Goal: Entertainment & Leisure: Consume media (video, audio)

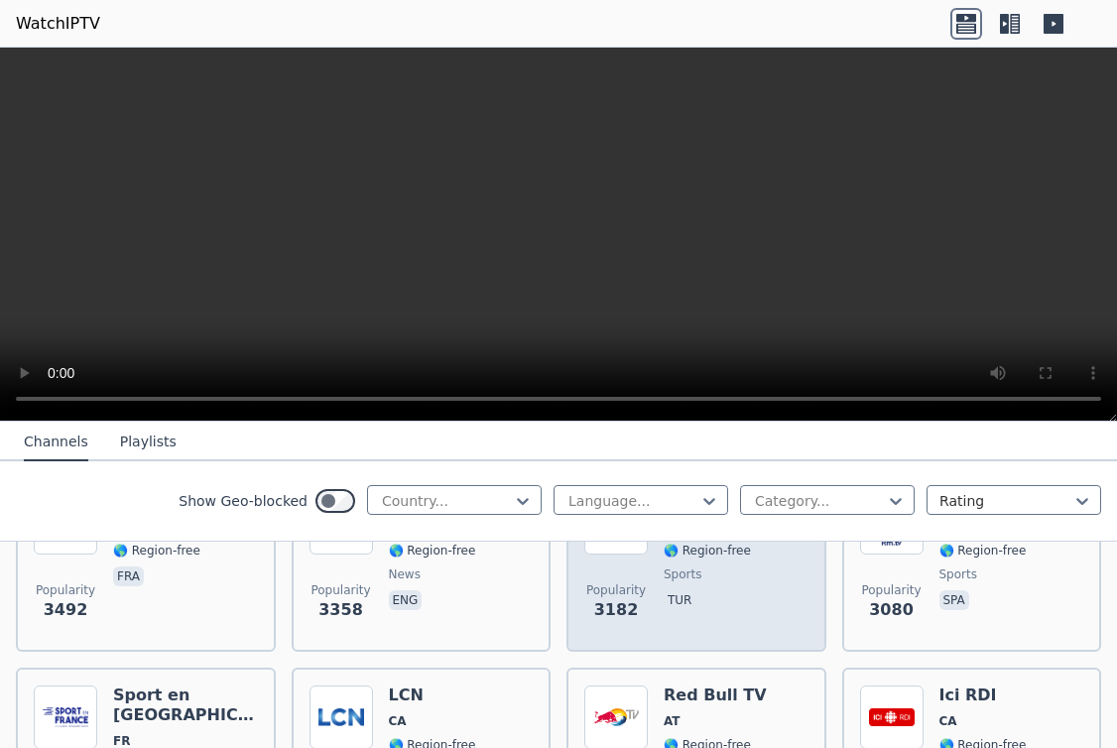
scroll to position [463, 0]
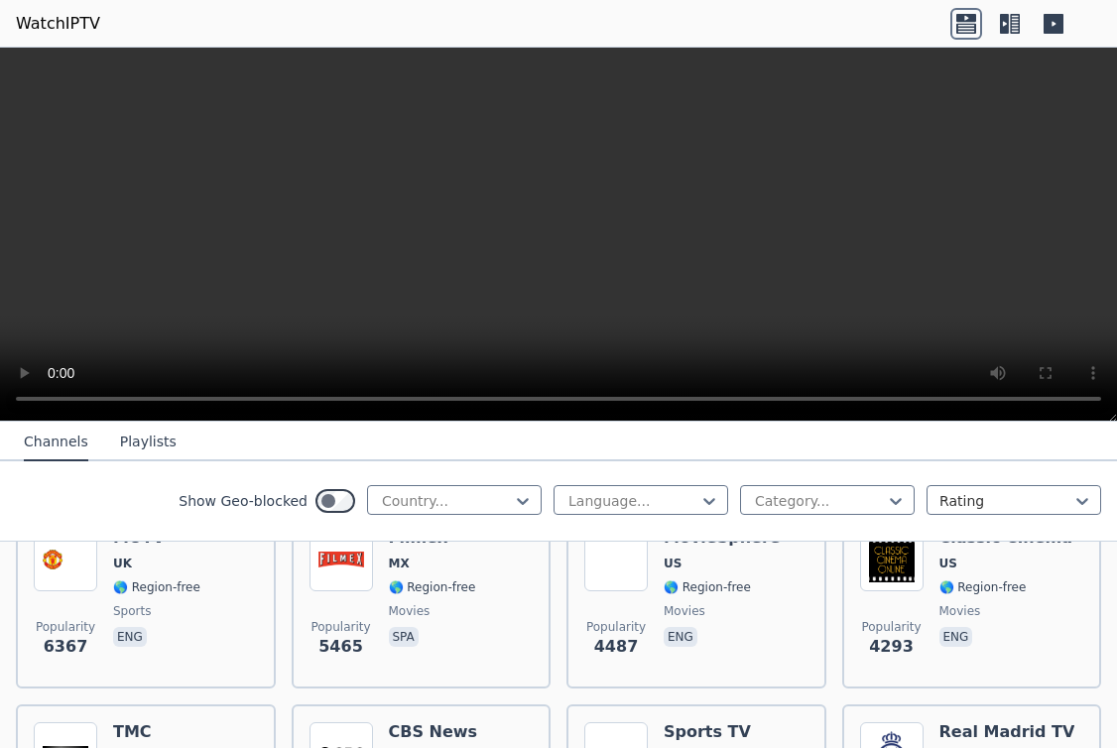
click at [1011, 28] on icon at bounding box center [1015, 24] width 10 height 20
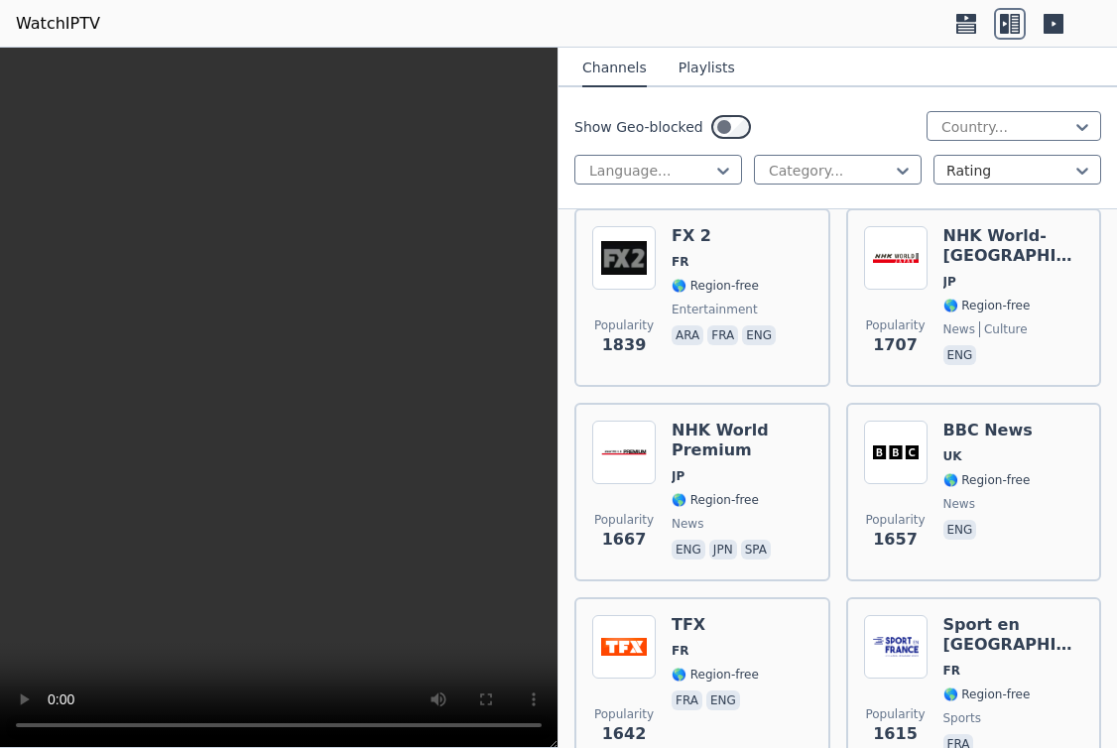
scroll to position [3010, 0]
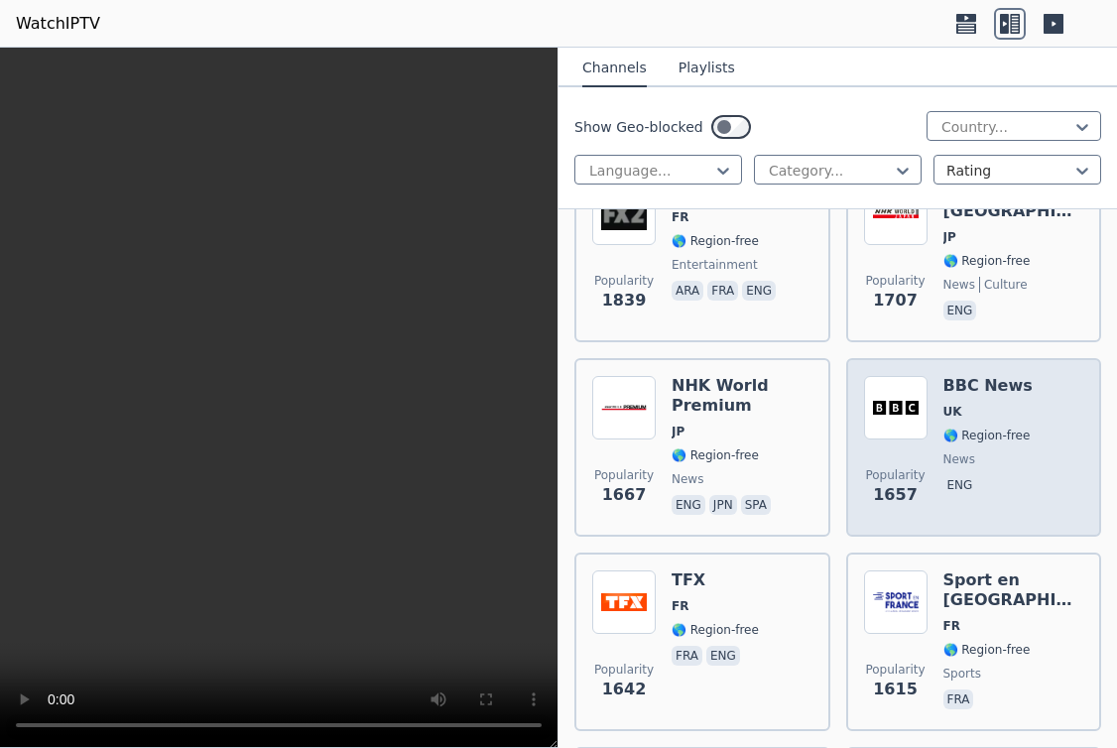
click at [944, 419] on span "UK" at bounding box center [953, 412] width 19 height 16
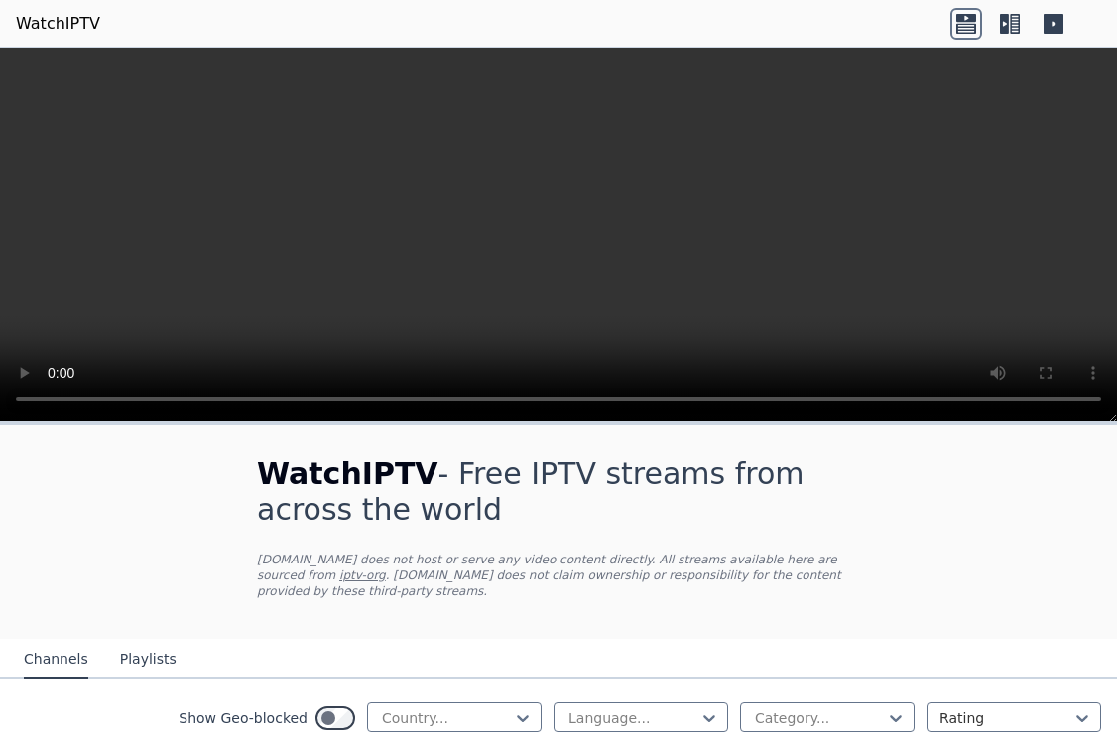
click at [993, 23] on div at bounding box center [1010, 24] width 119 height 32
click at [1003, 22] on icon at bounding box center [1010, 24] width 32 height 32
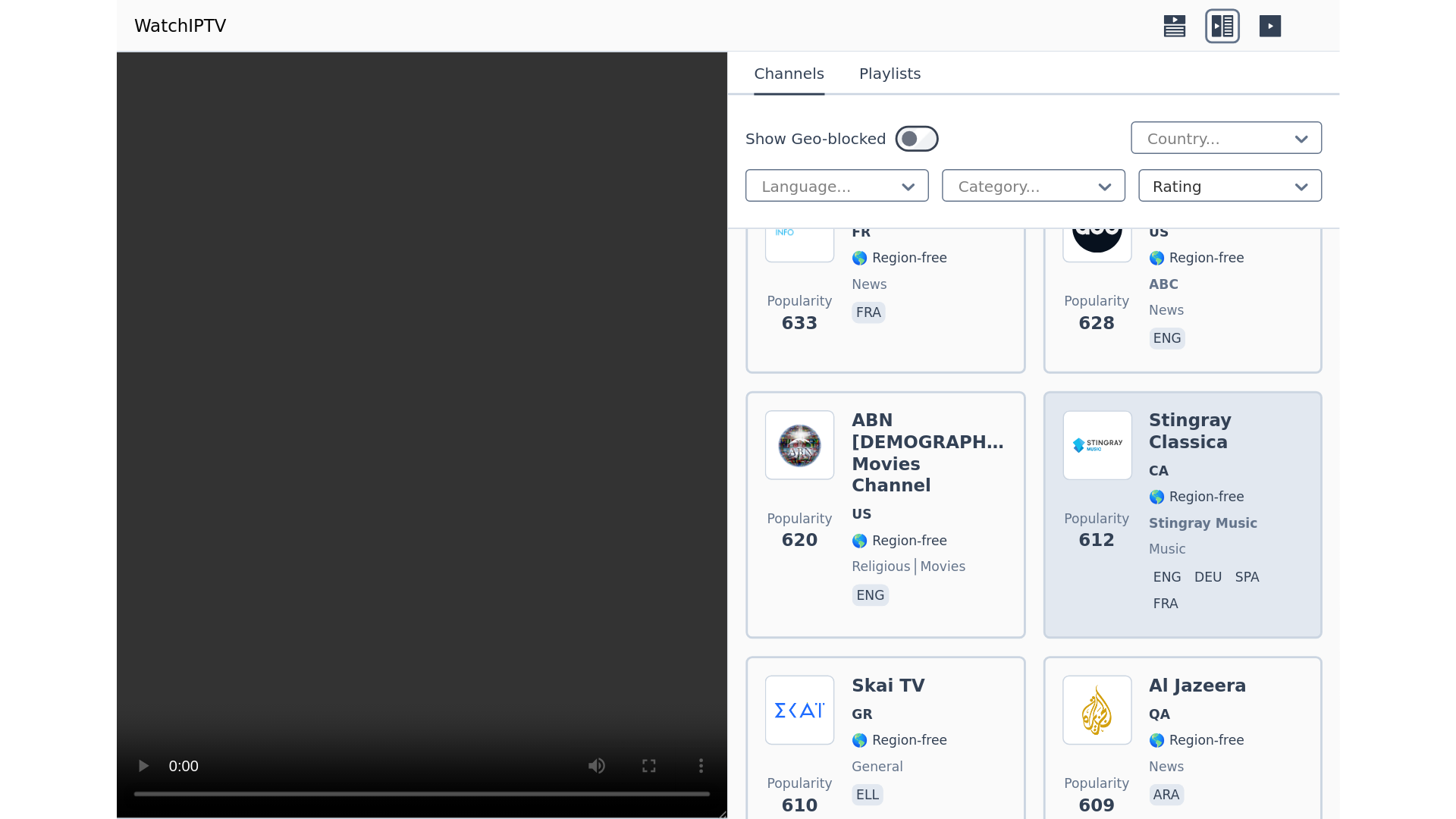
scroll to position [9377, 0]
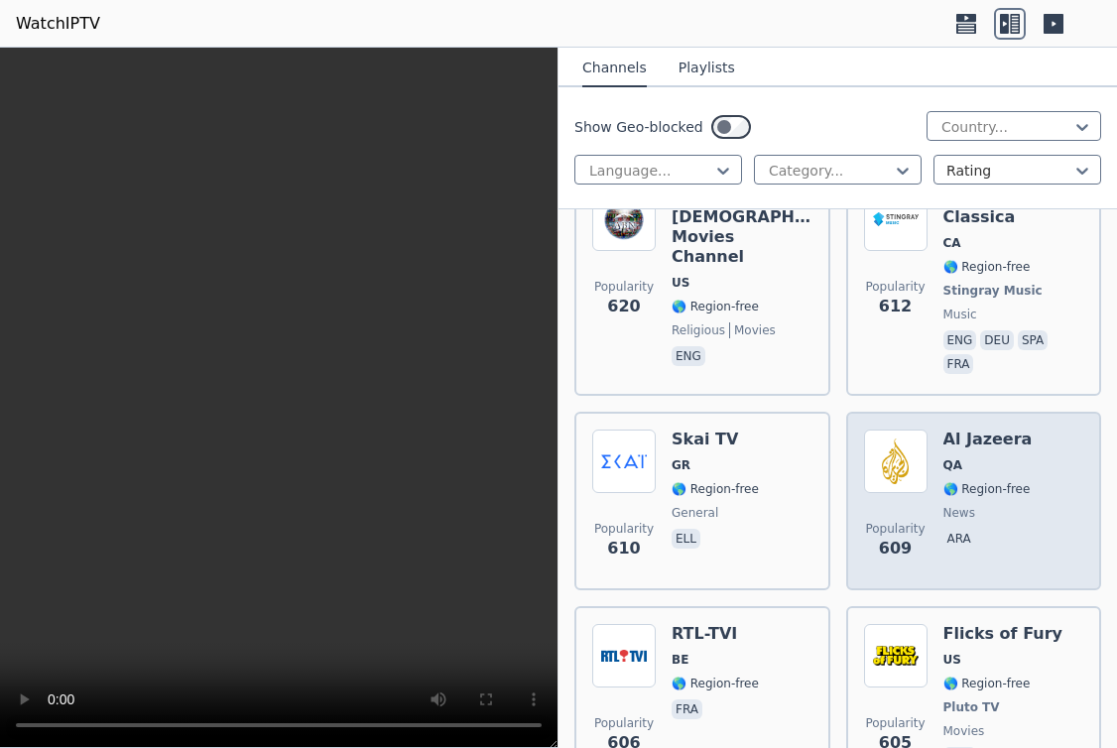
click at [922, 430] on div "Popularity 609 Al Jazeera QA 🌎 Region-free news ara" at bounding box center [974, 501] width 220 height 143
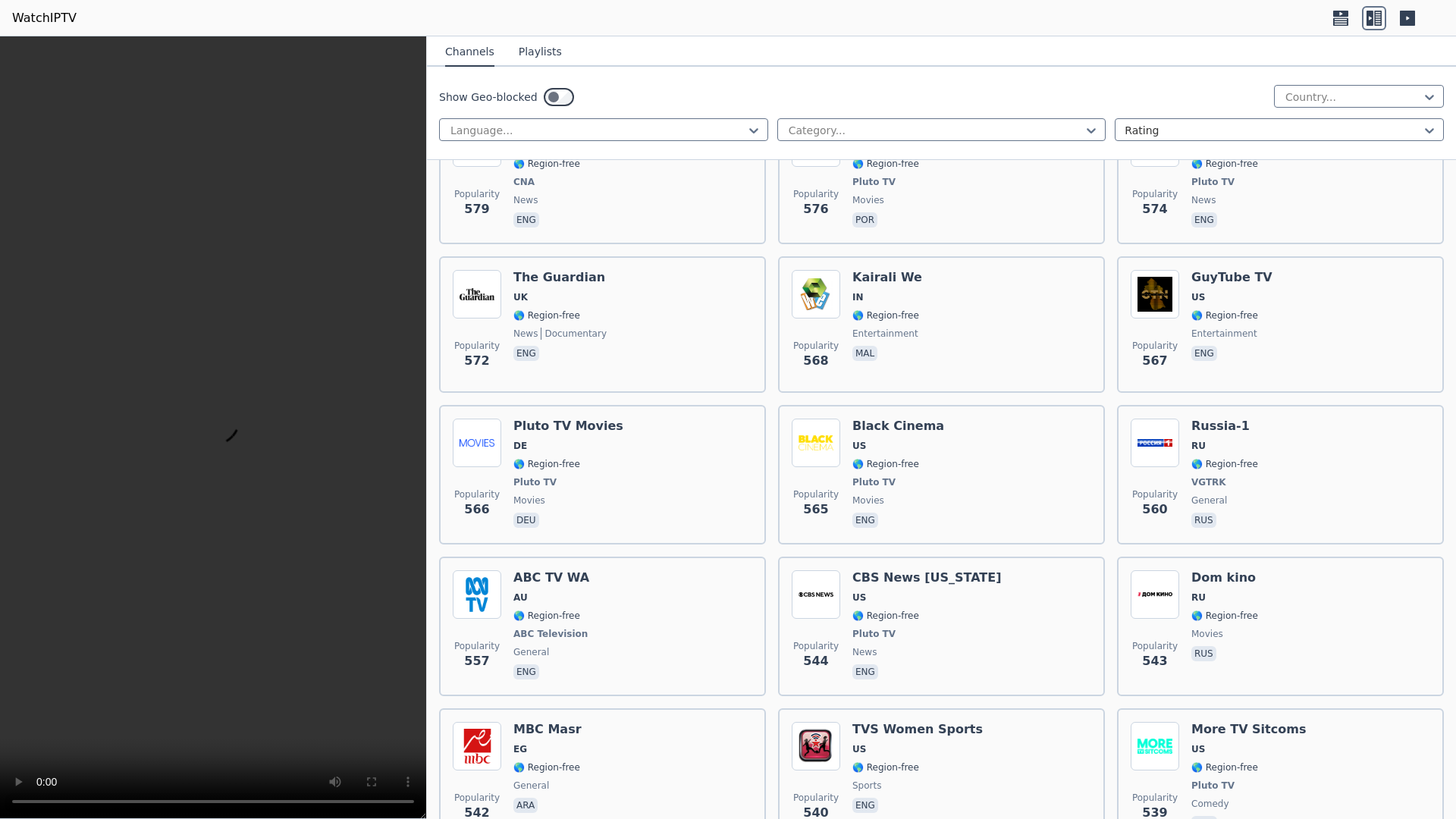
scroll to position [7606, 0]
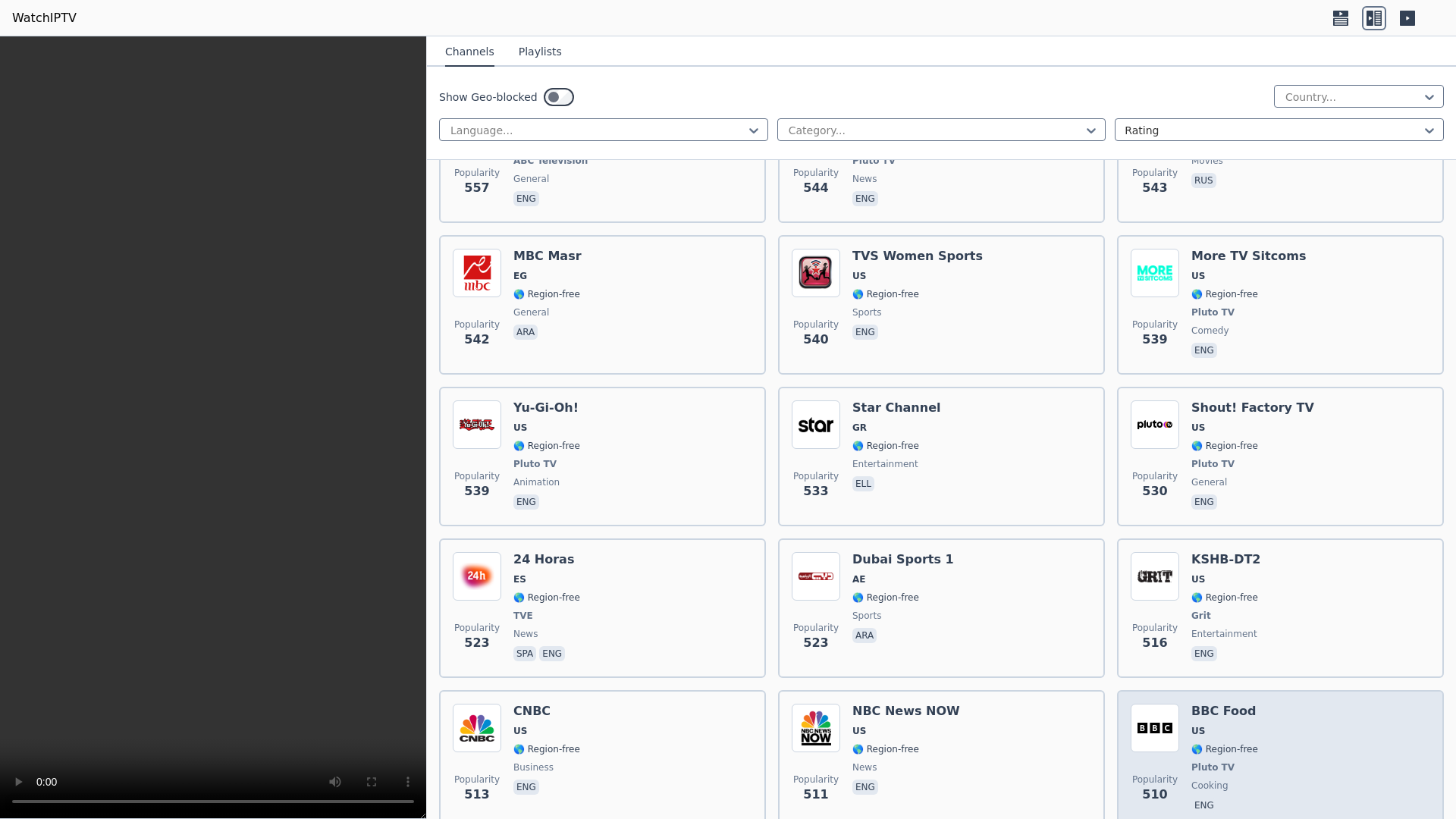
click at [853, 571] on span "eng" at bounding box center [1224, 807] width 66 height 18
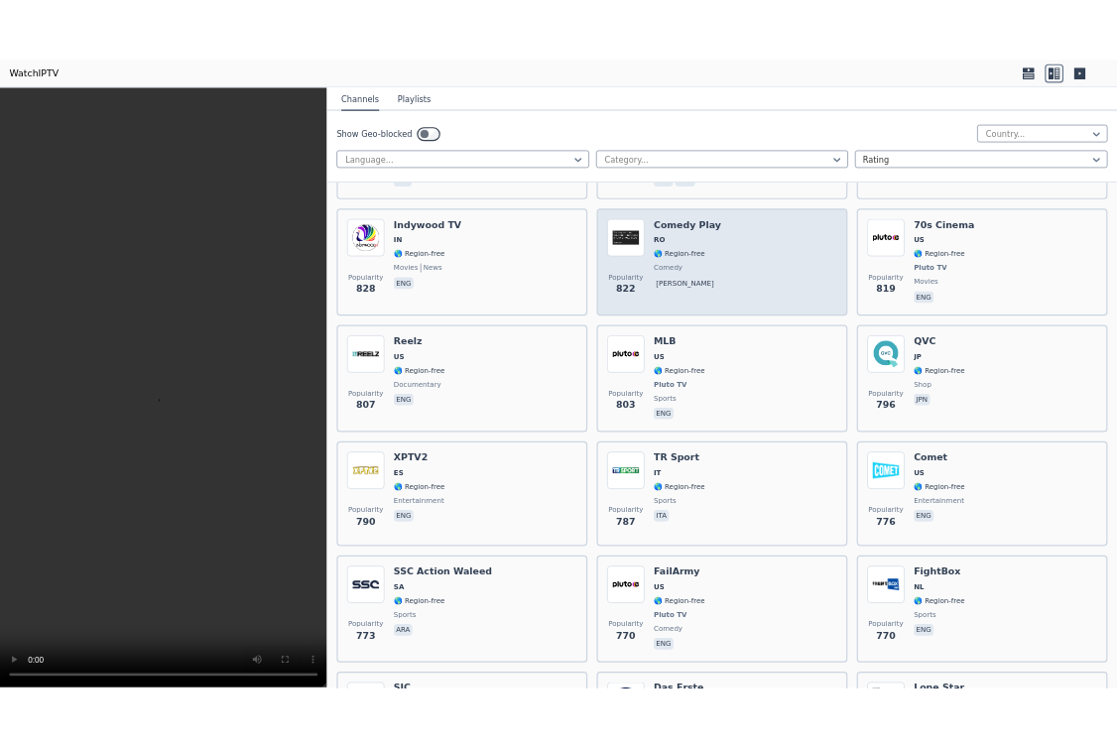
scroll to position [6019, 0]
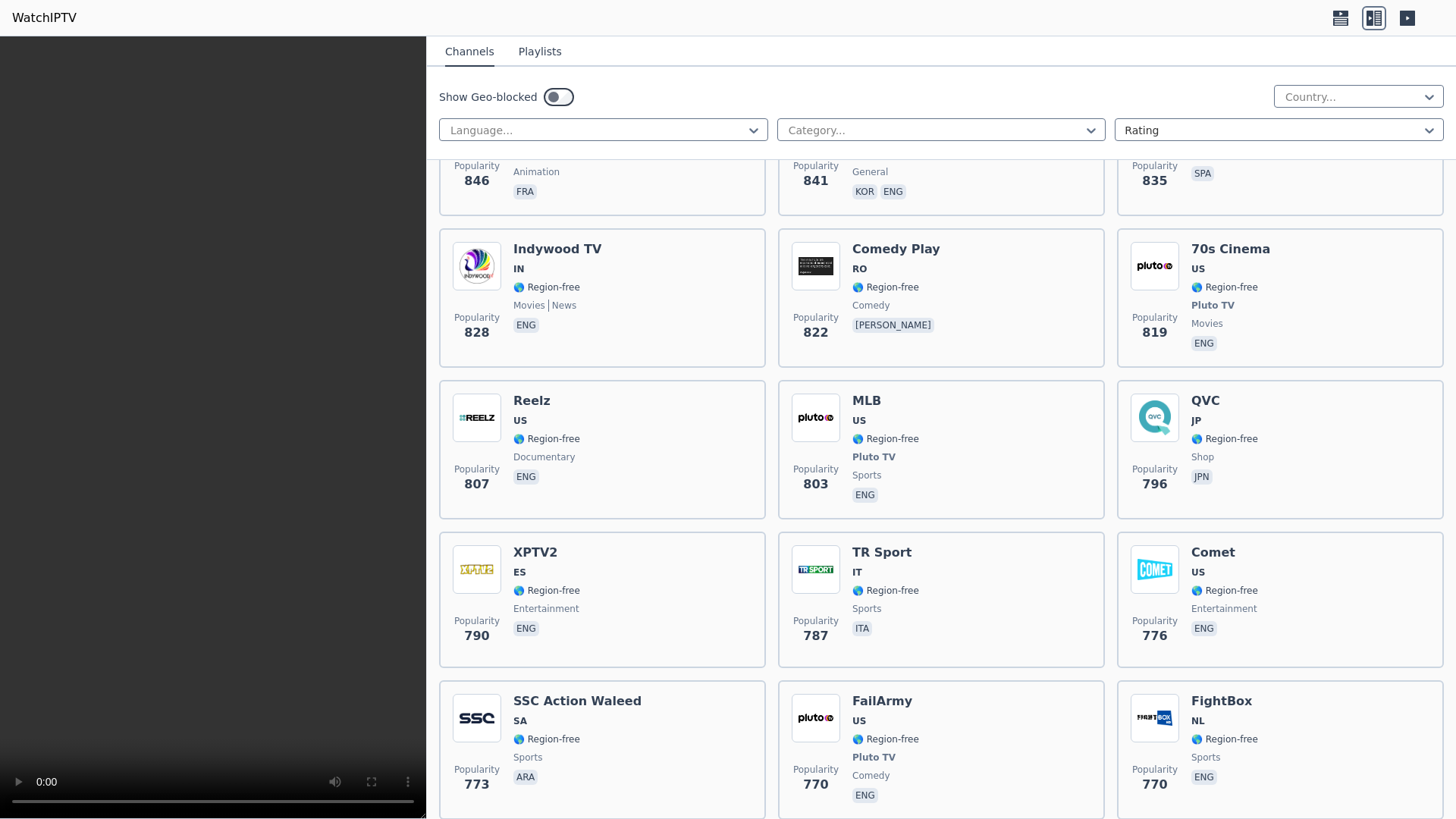
click at [853, 17] on icon at bounding box center [1373, 18] width 24 height 24
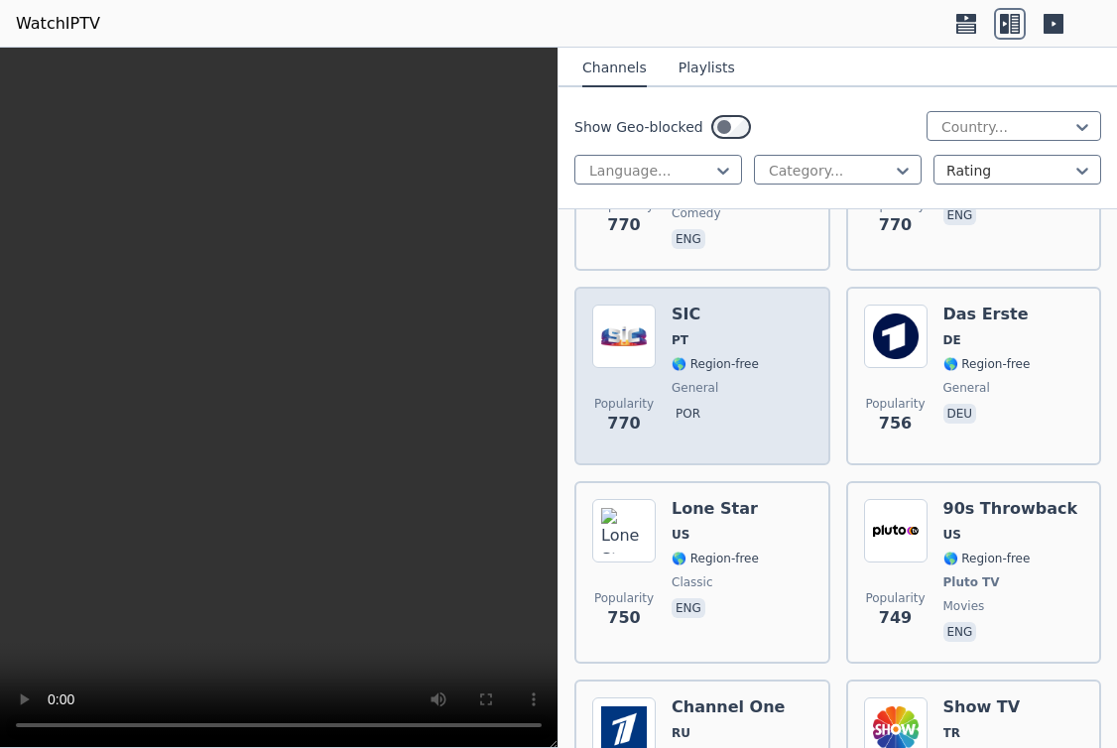
scroll to position [11103, 0]
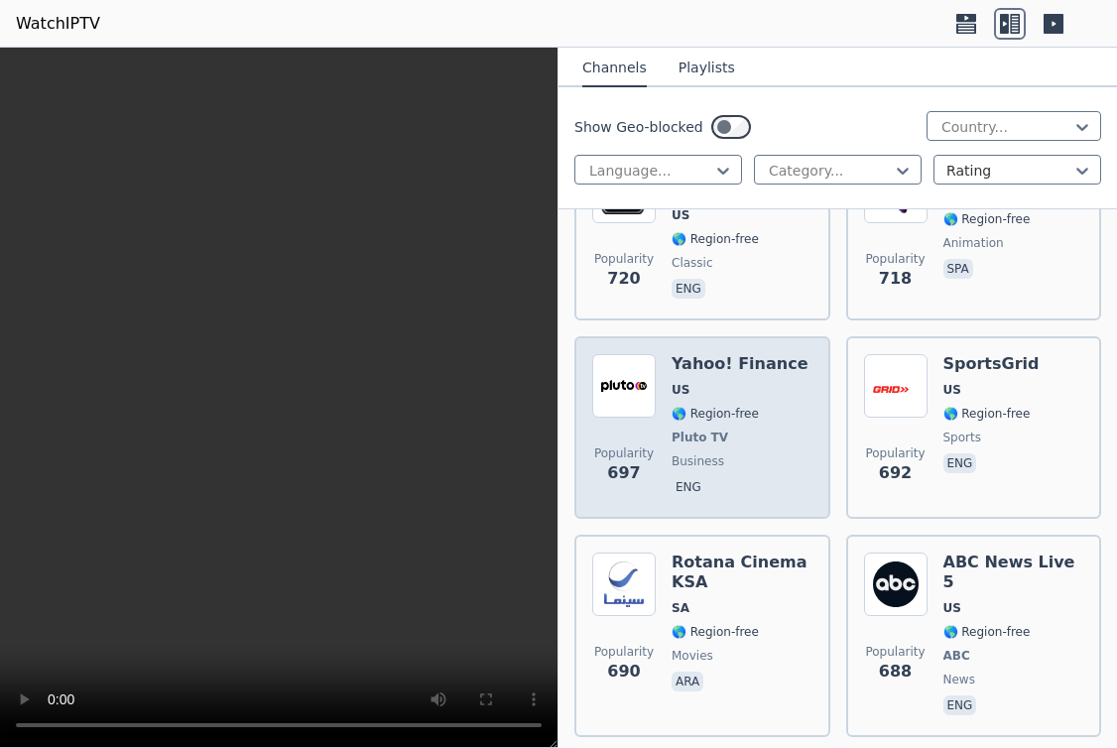
click at [749, 389] on div "Yahoo! Finance US 🌎 Region-free Pluto TV business eng" at bounding box center [740, 427] width 136 height 147
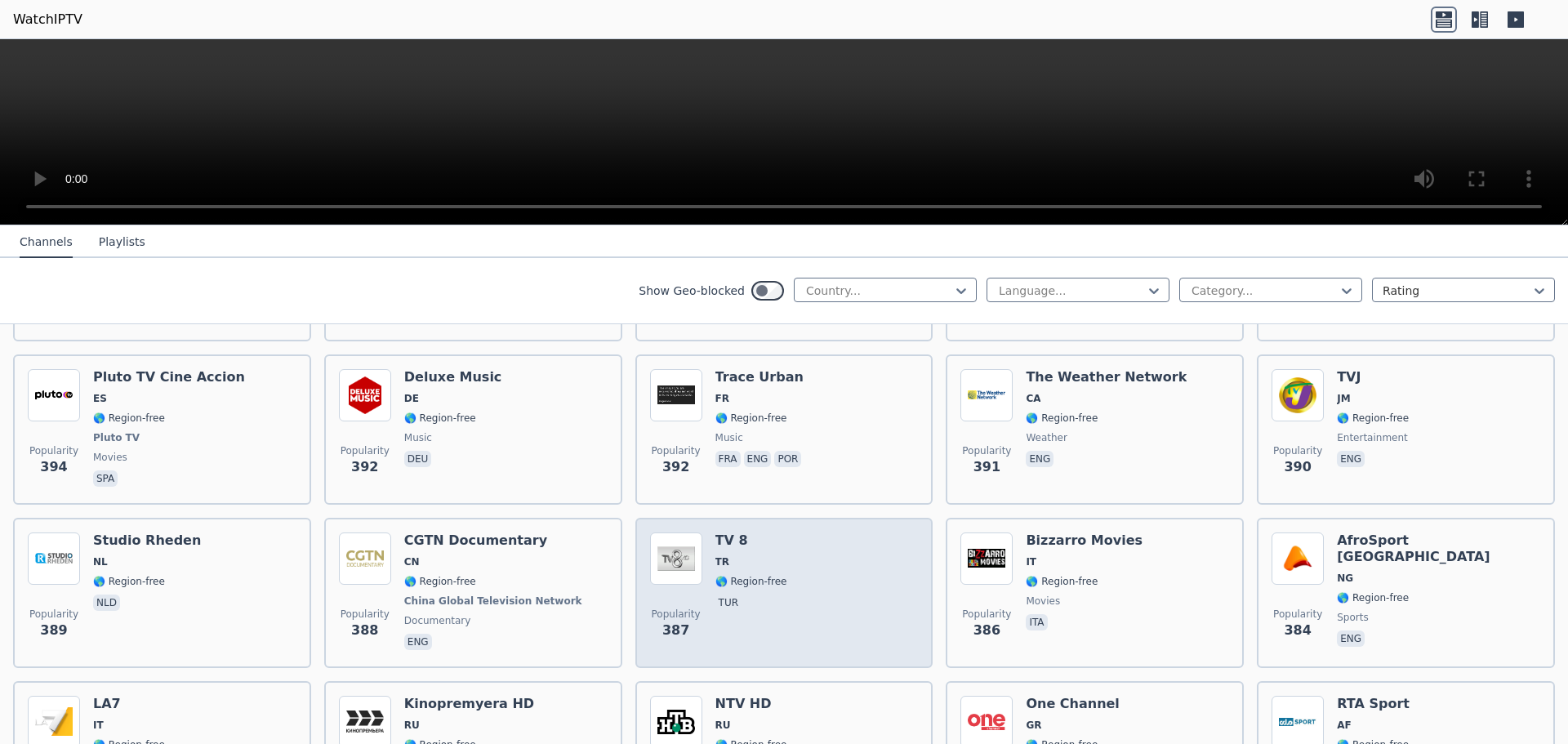
scroll to position [7433, 0]
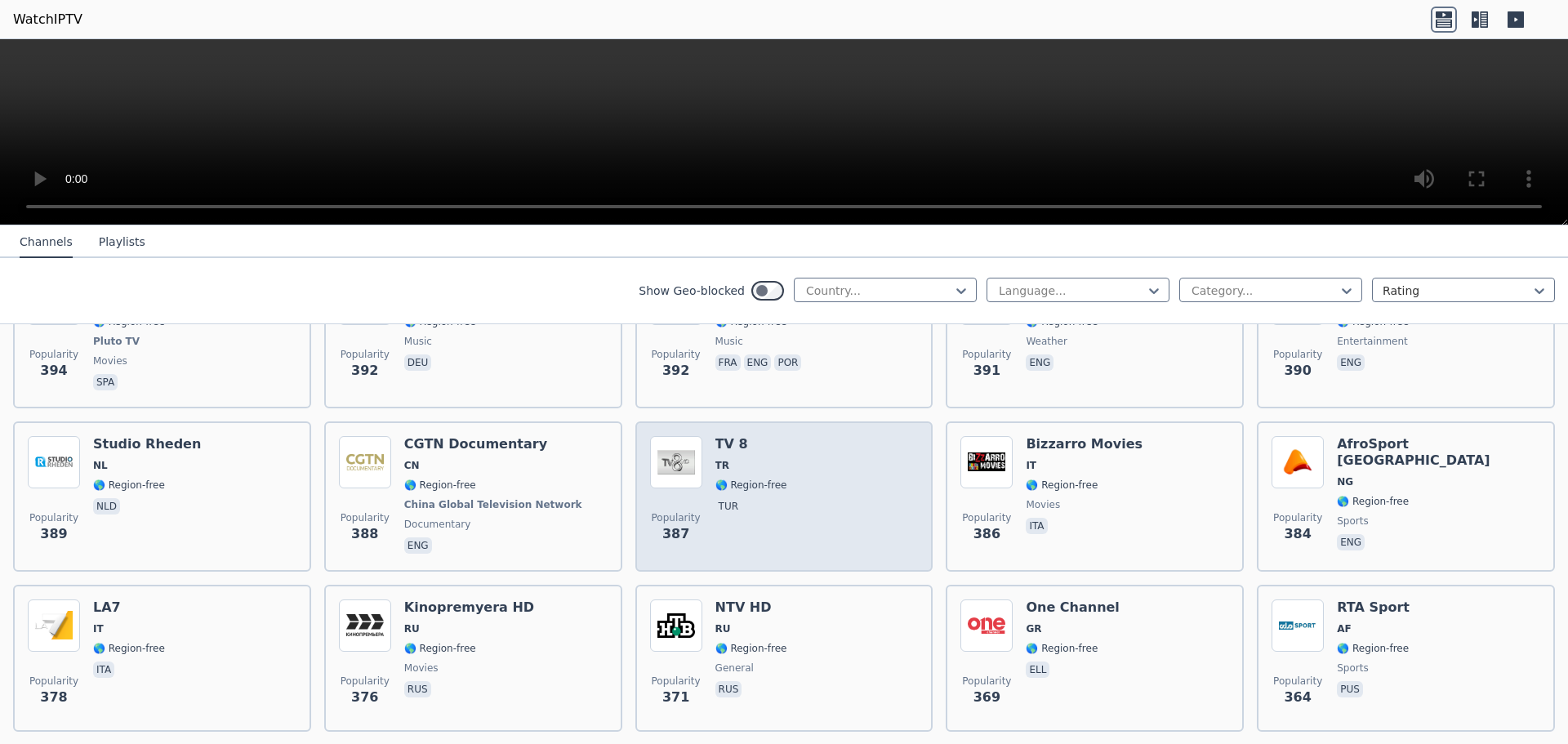
drag, startPoint x: 812, startPoint y: 490, endPoint x: 816, endPoint y: 483, distance: 8.1
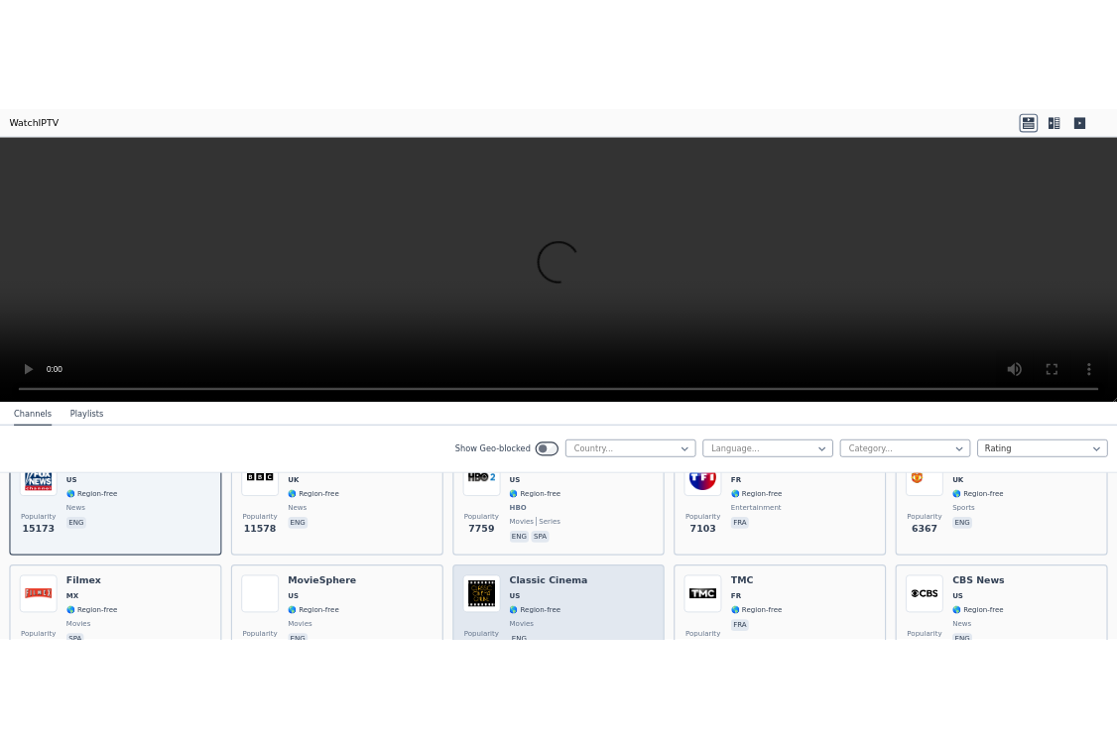
scroll to position [231, 0]
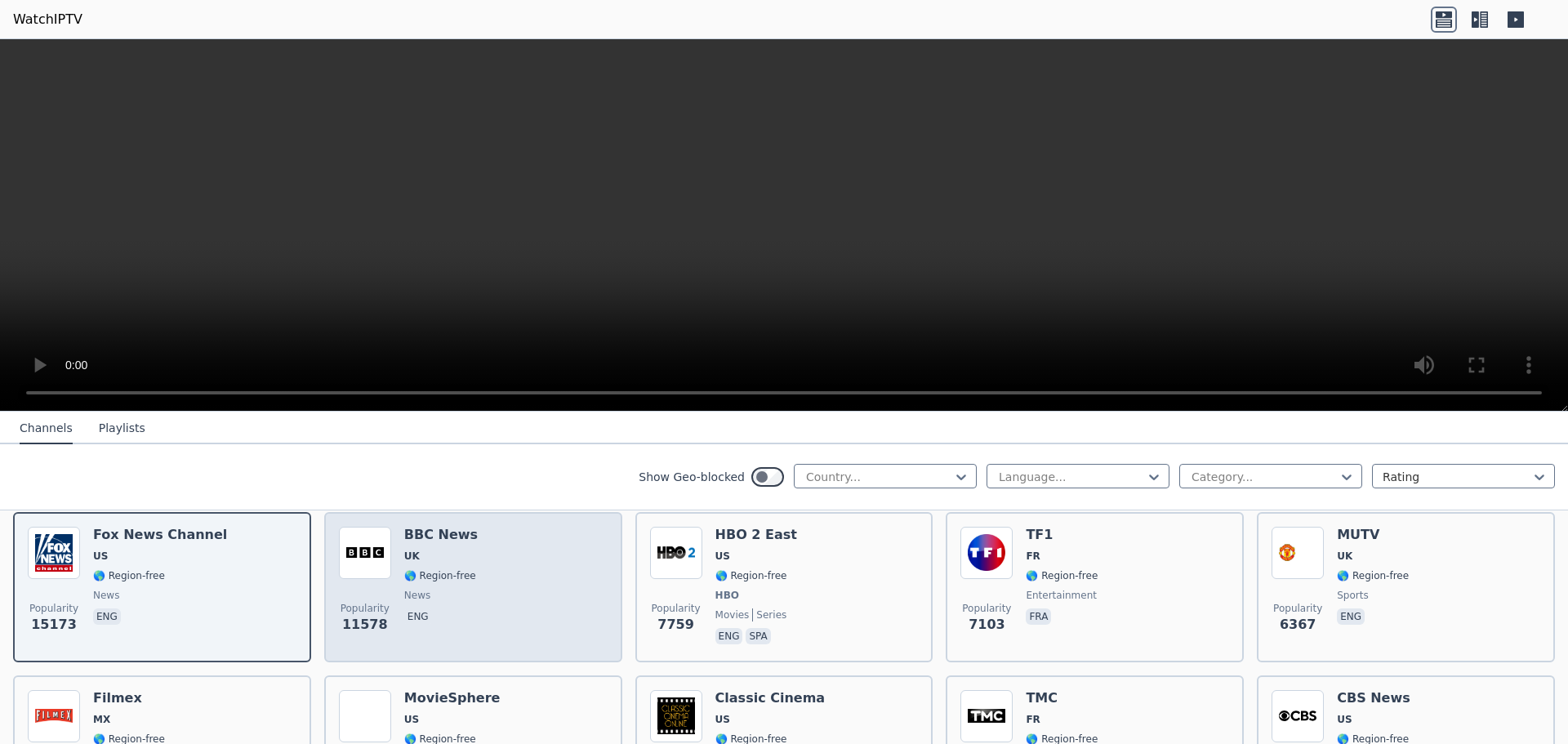
click at [487, 558] on div "Popularity 11578 BBC News UK 🌎 Region-free news eng" at bounding box center [473, 587] width 269 height 121
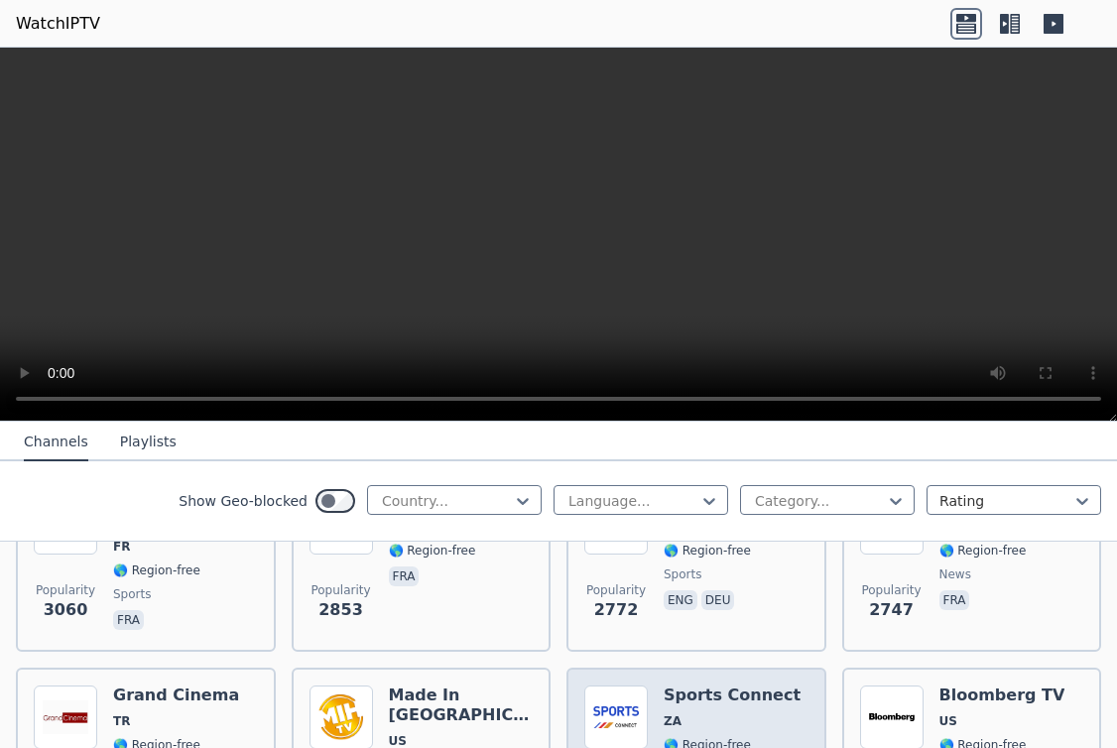
scroll to position [926, 0]
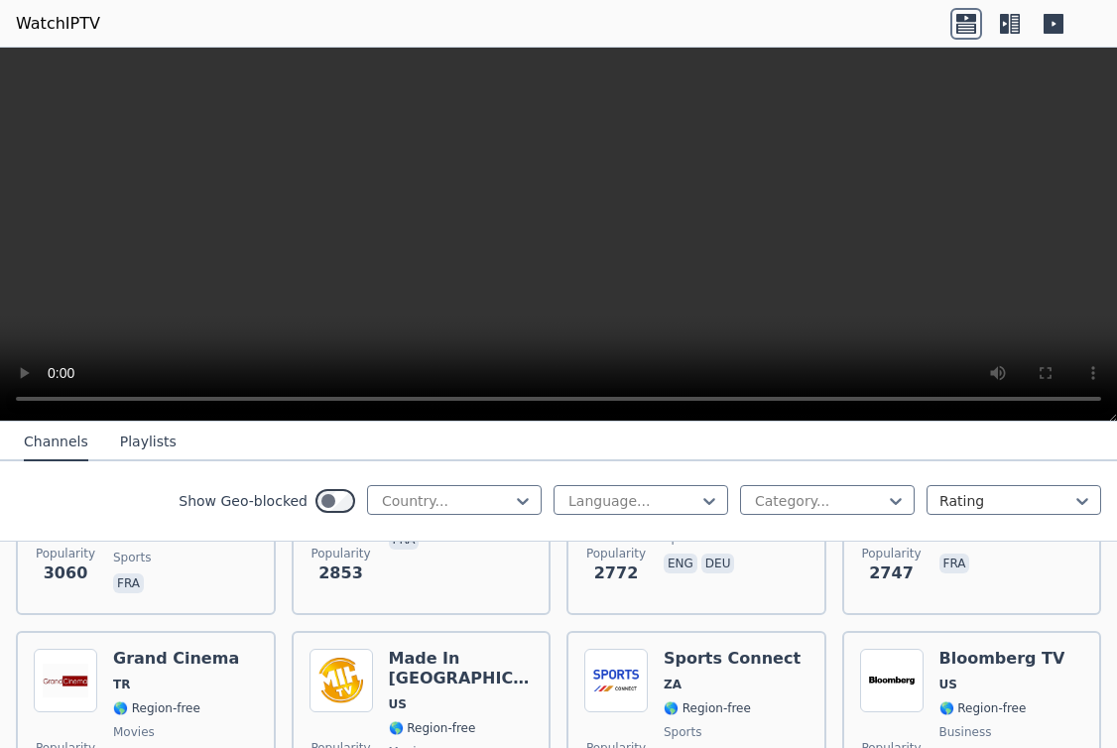
click at [1003, 31] on icon at bounding box center [1004, 24] width 9 height 20
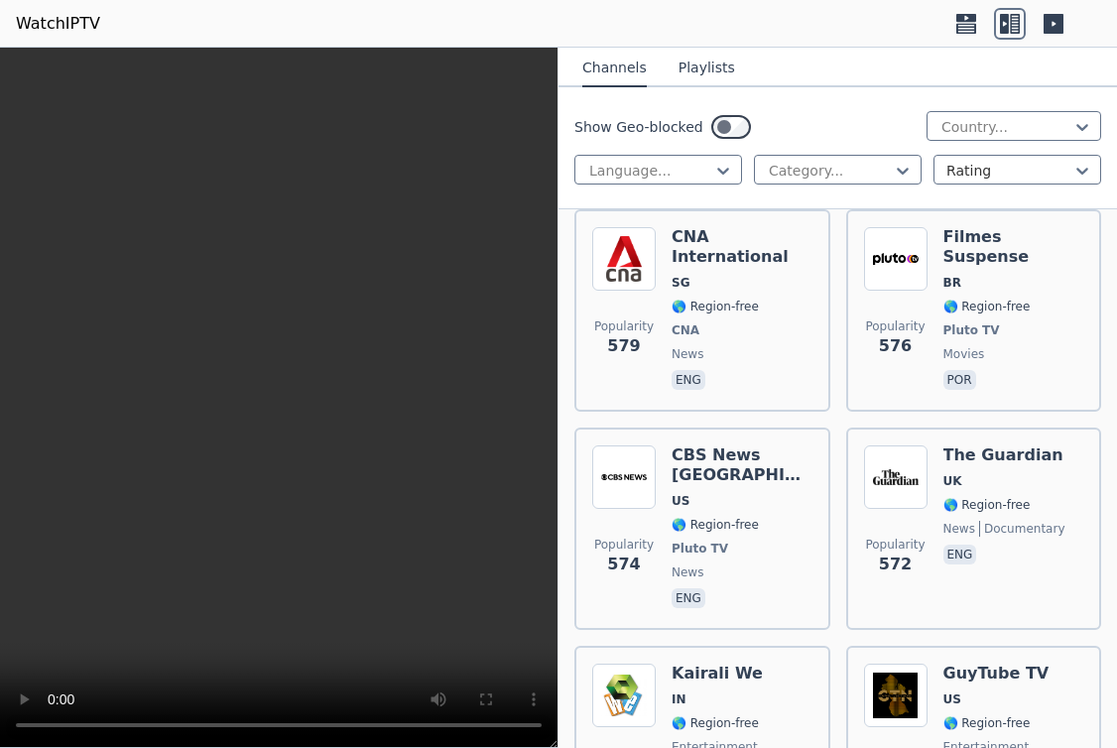
scroll to position [14126, 0]
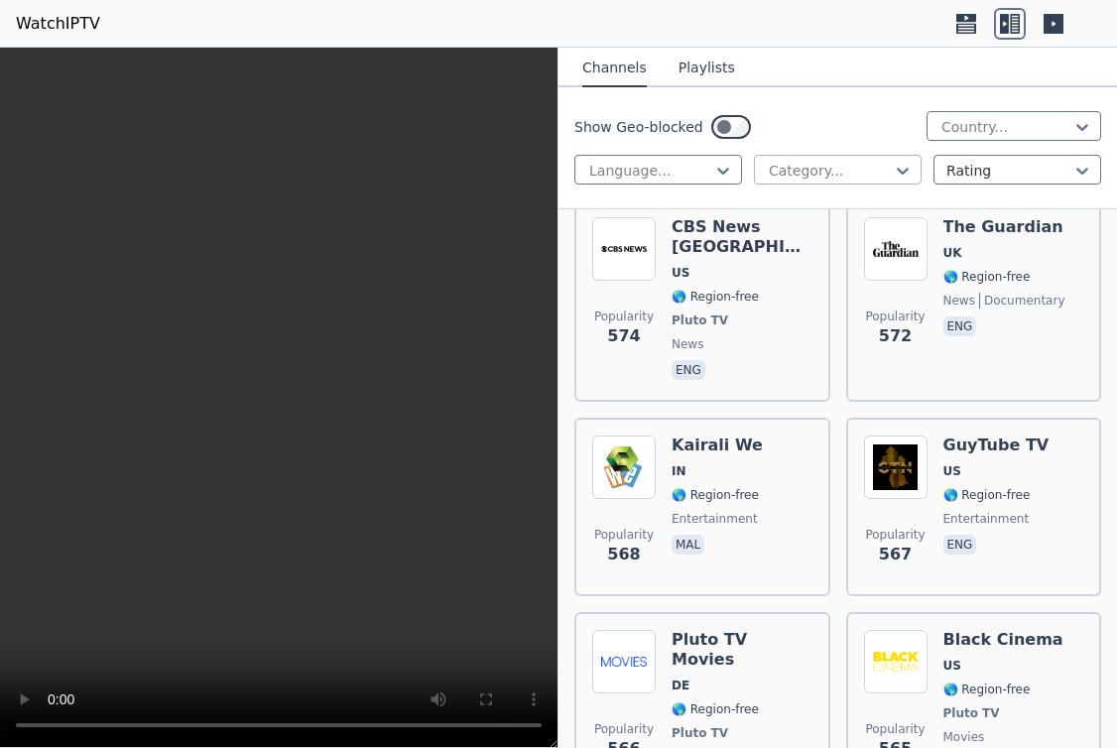
click at [788, 173] on div at bounding box center [830, 171] width 126 height 20
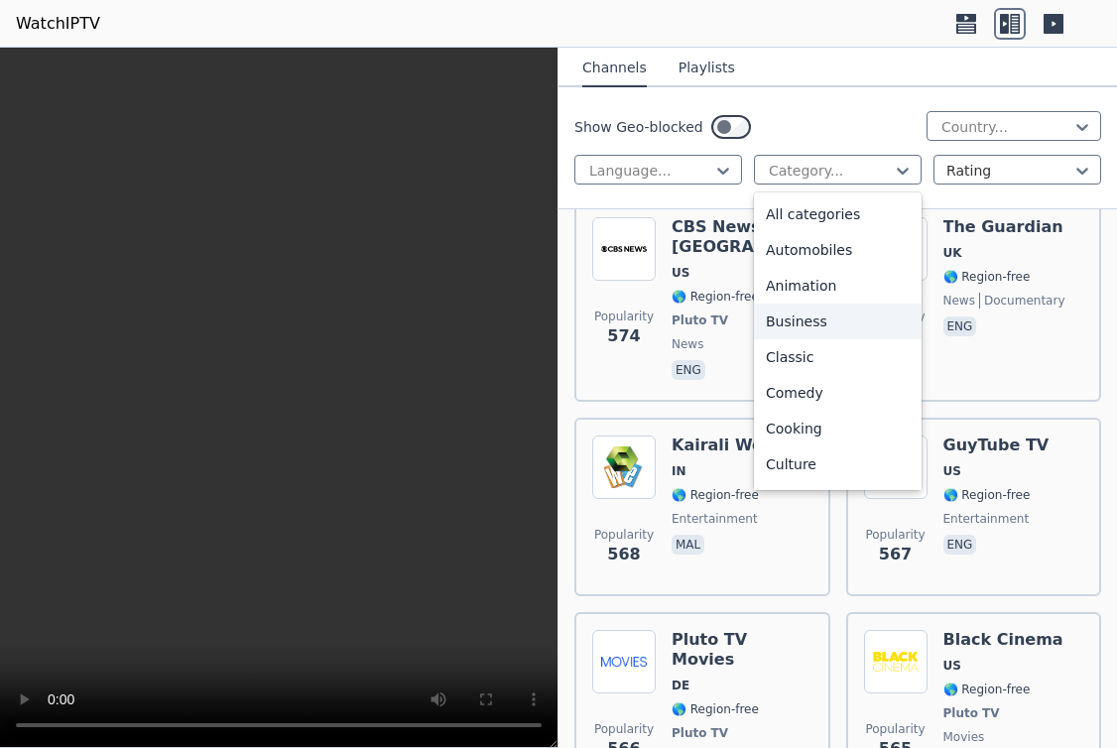
click at [778, 315] on div "Business" at bounding box center [838, 322] width 168 height 36
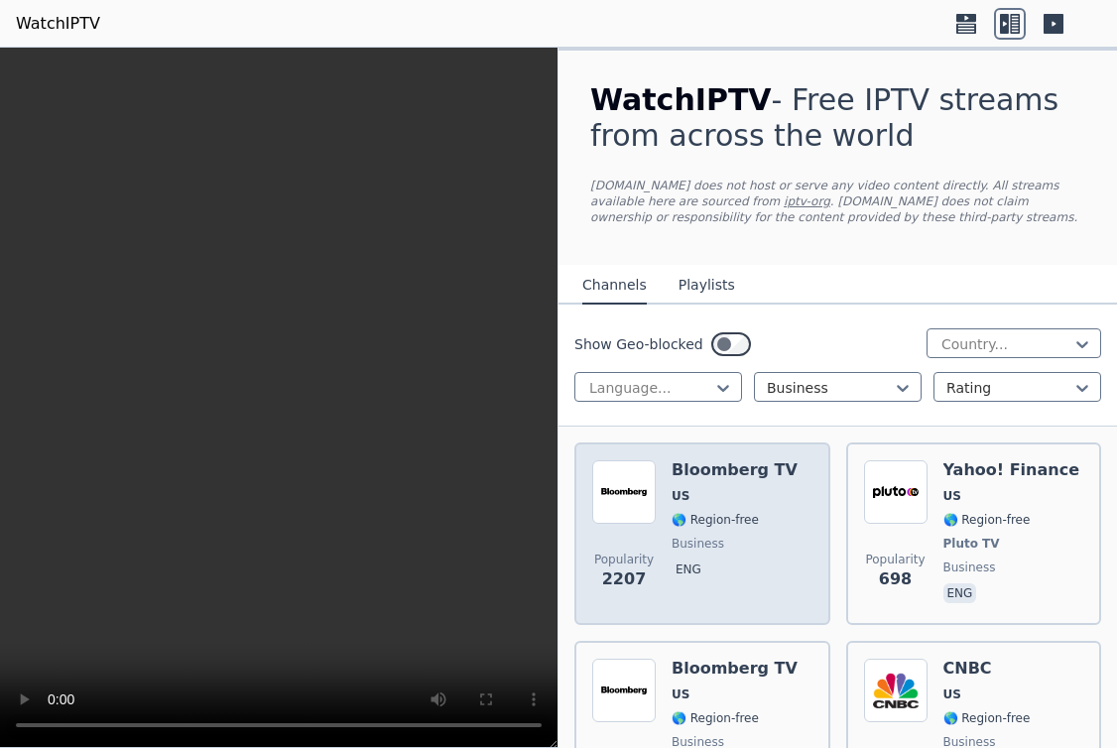
click at [724, 518] on span "🌎 Region-free" at bounding box center [715, 520] width 87 height 16
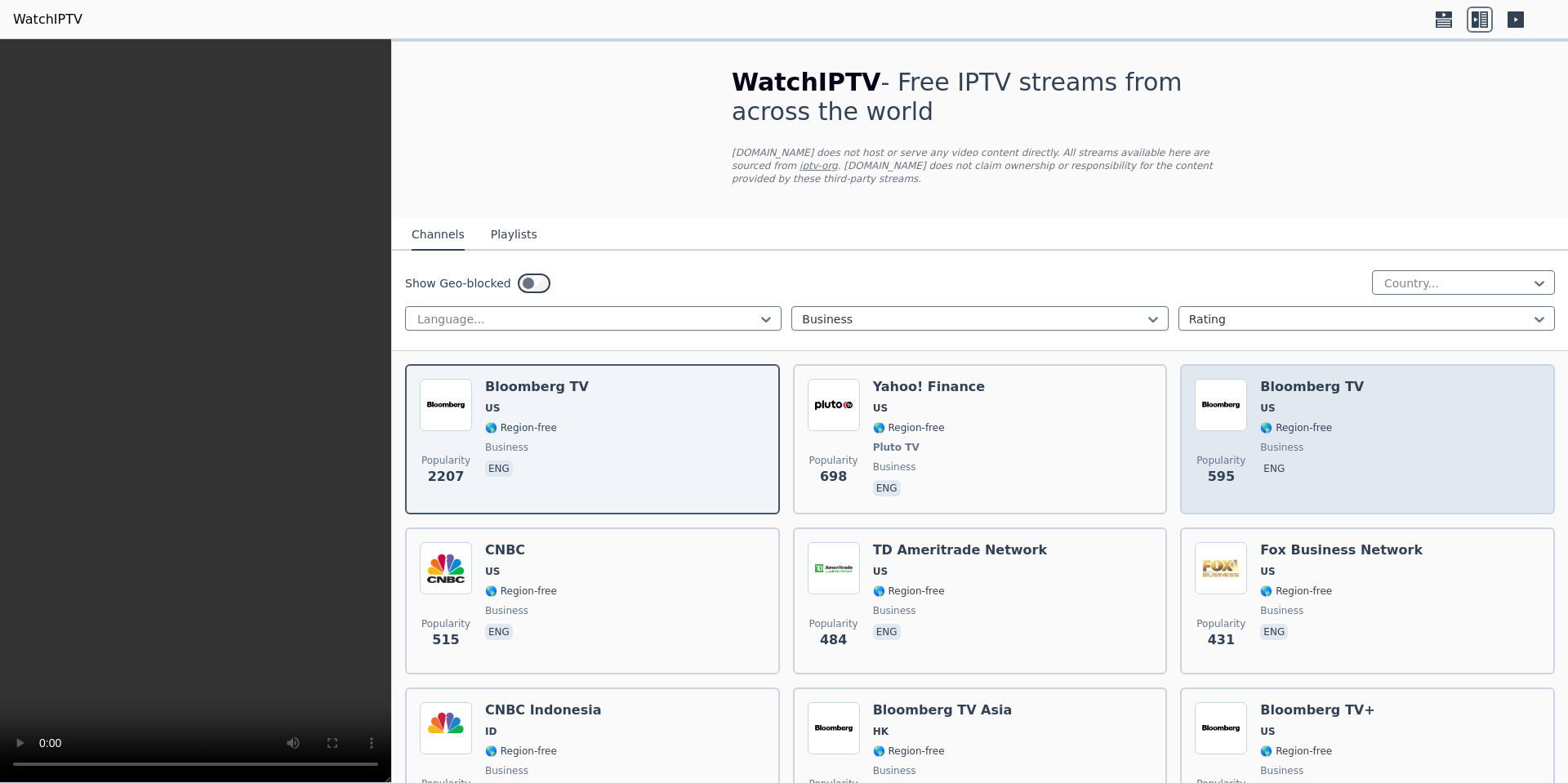
click at [1315, 441] on span "business" at bounding box center [1311, 447] width 104 height 13
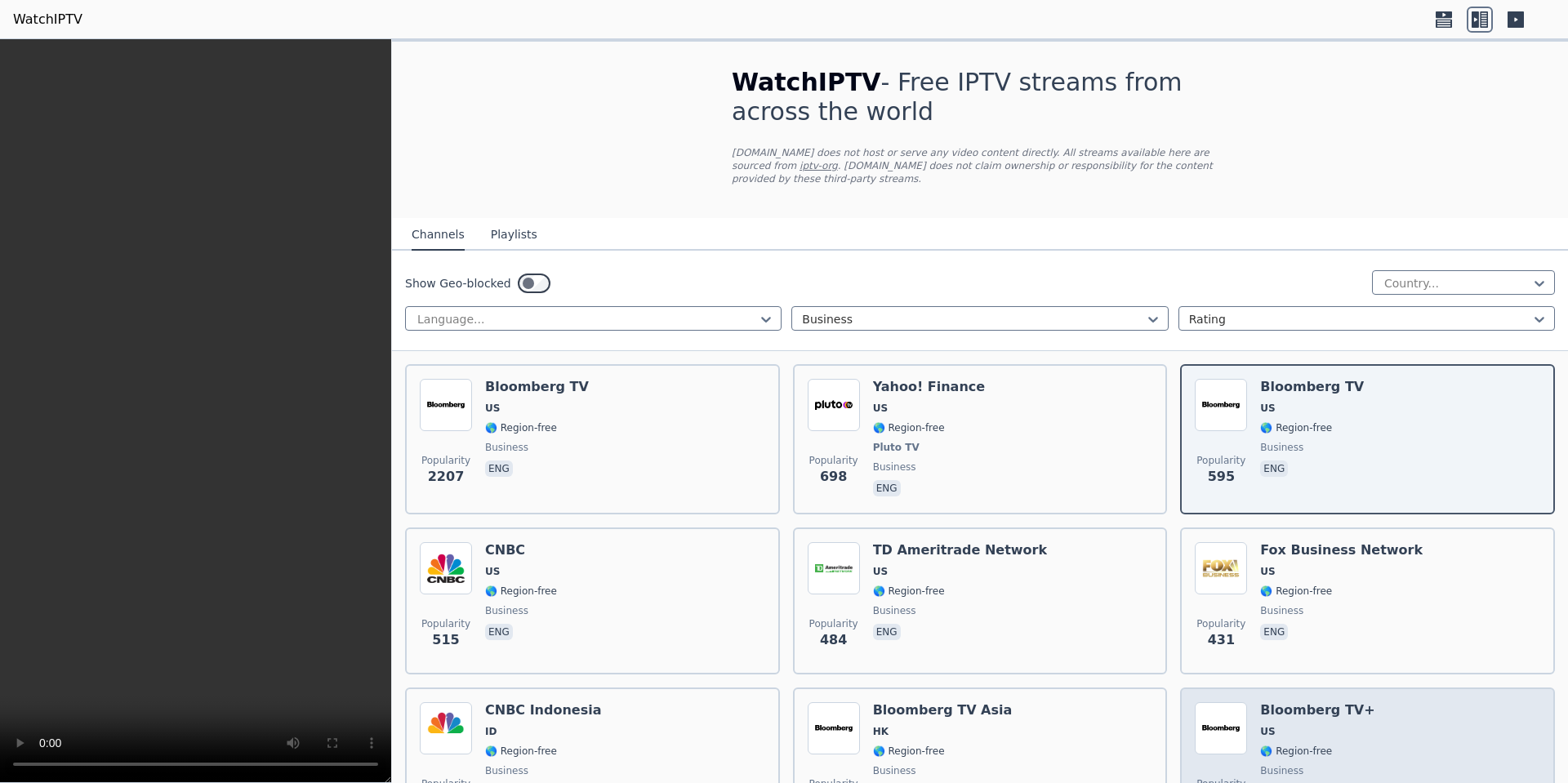
click at [1248, 743] on div "Popularity 185 Bloomberg TV+ US 🌎 Region-free business eng" at bounding box center [1367, 761] width 346 height 118
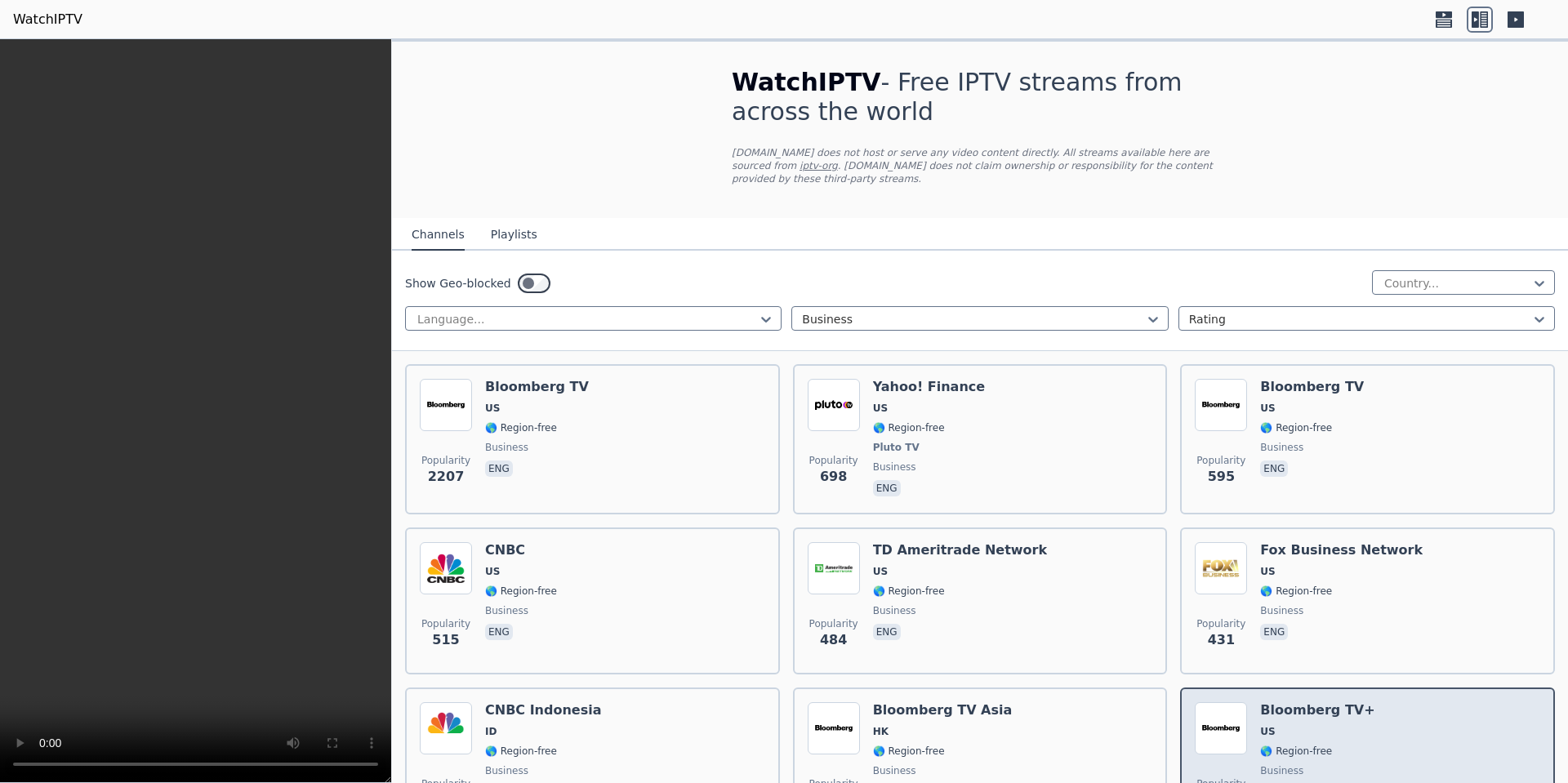
click at [1248, 743] on div "Popularity 185 Bloomberg TV+ US 🌎 Region-free business eng" at bounding box center [1367, 761] width 346 height 118
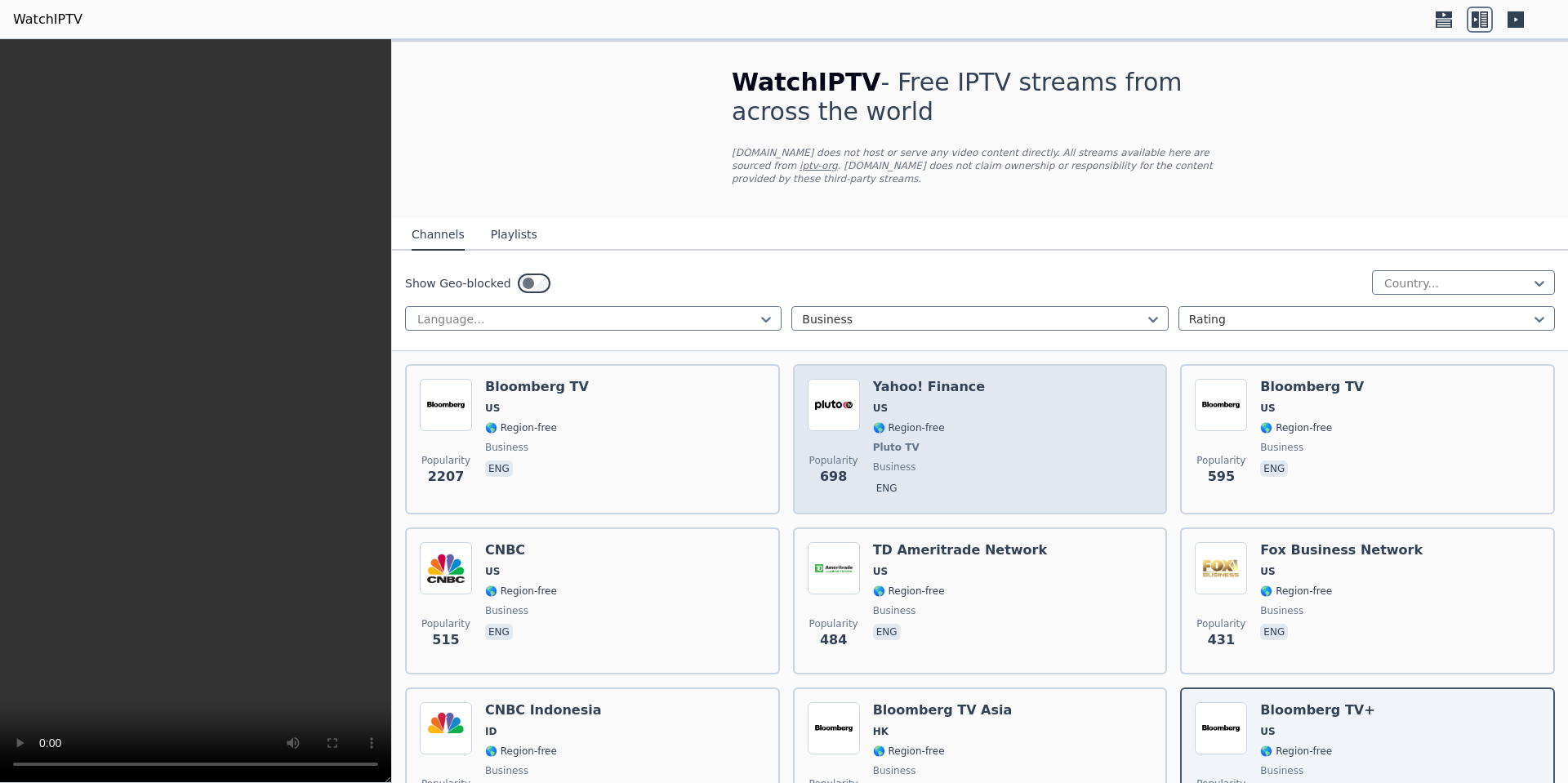
click at [966, 393] on div "Popularity 698 Yahoo! Finance US 🌎 Region-free Pluto TV business eng" at bounding box center [981, 438] width 346 height 121
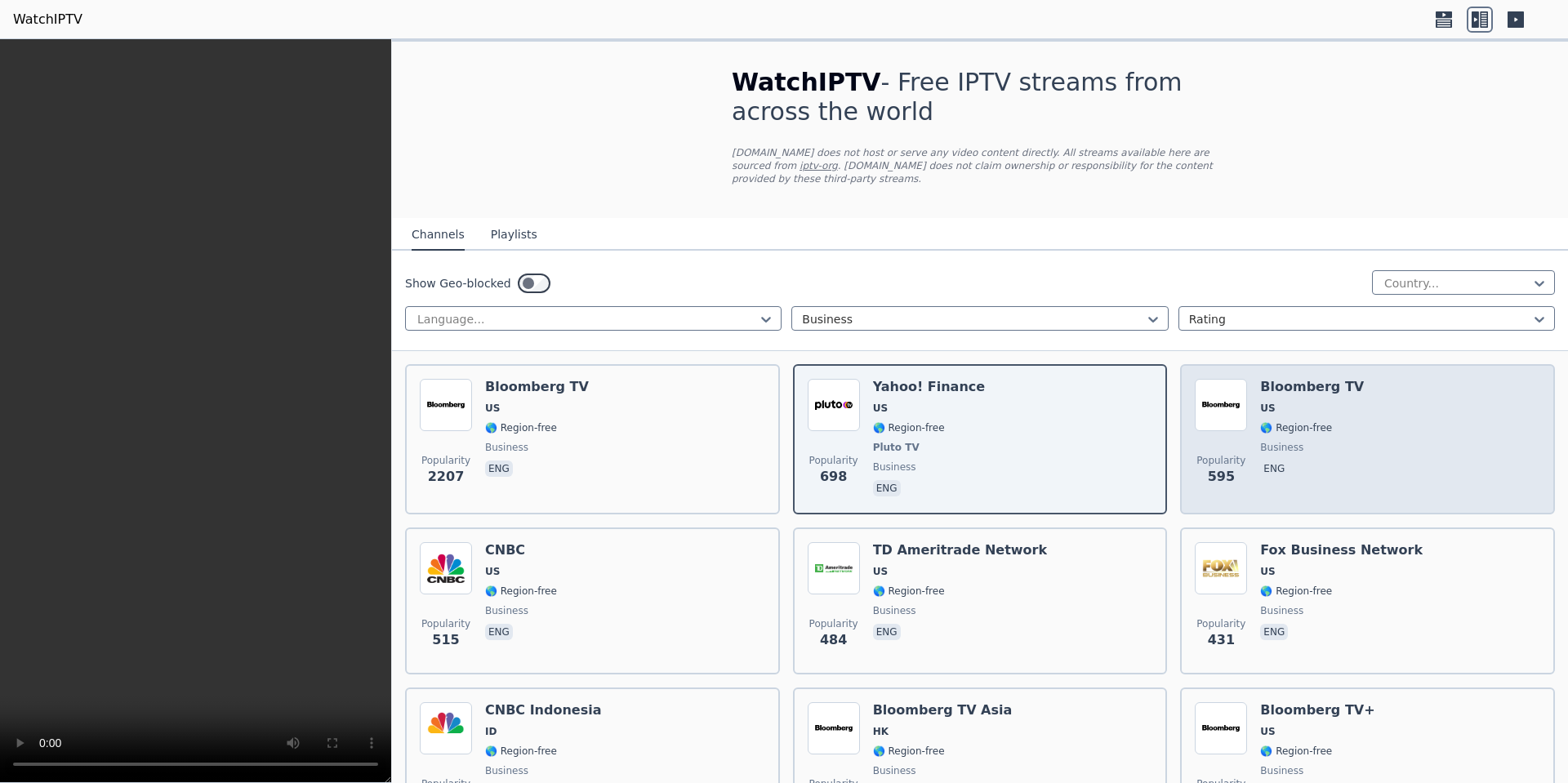
click at [1321, 405] on div "Bloomberg TV US 🌎 Region-free business eng" at bounding box center [1311, 438] width 104 height 121
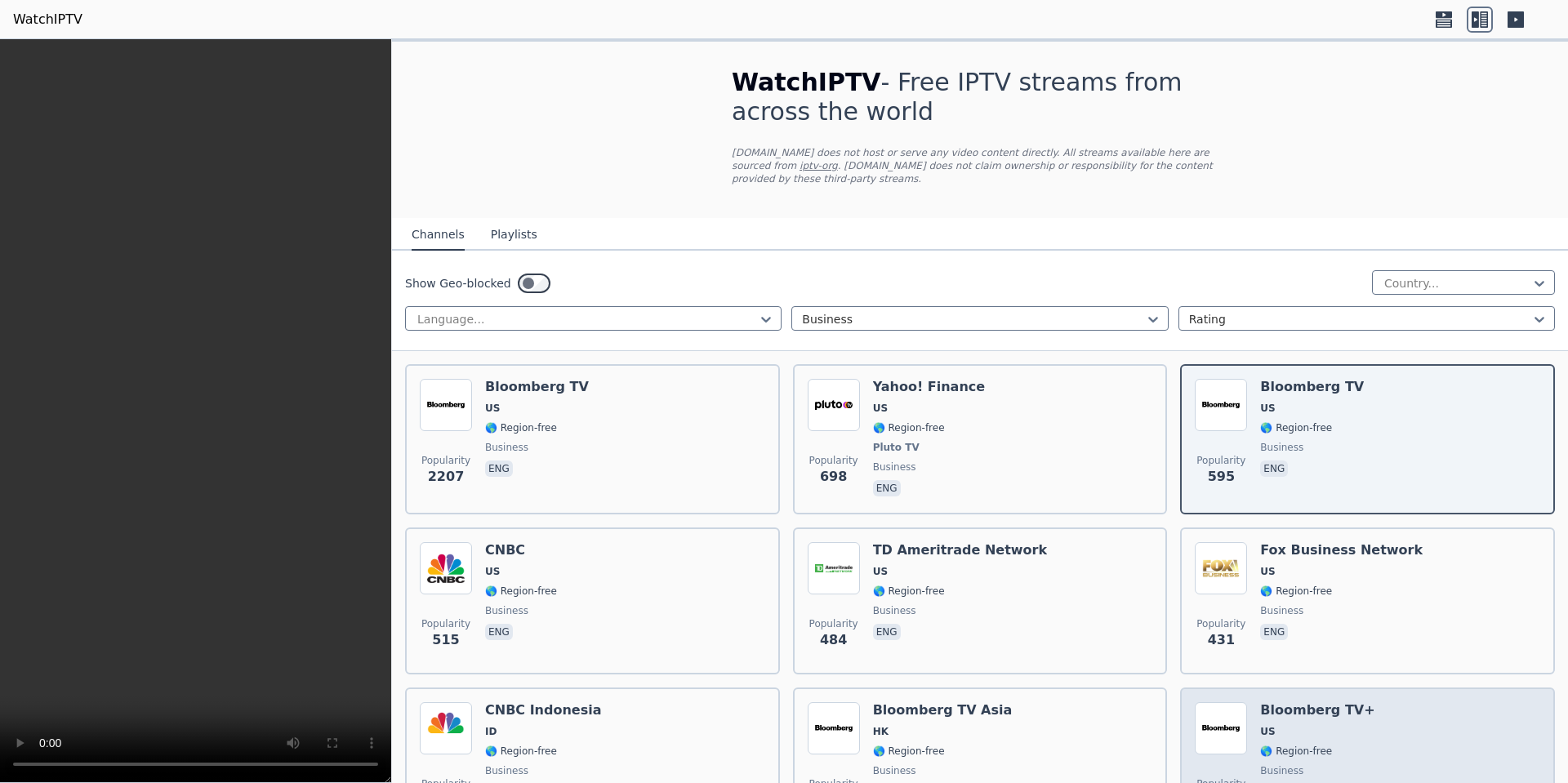
click at [1364, 703] on div "Popularity 185 Bloomberg TV+ US 🌎 Region-free business eng" at bounding box center [1367, 761] width 346 height 118
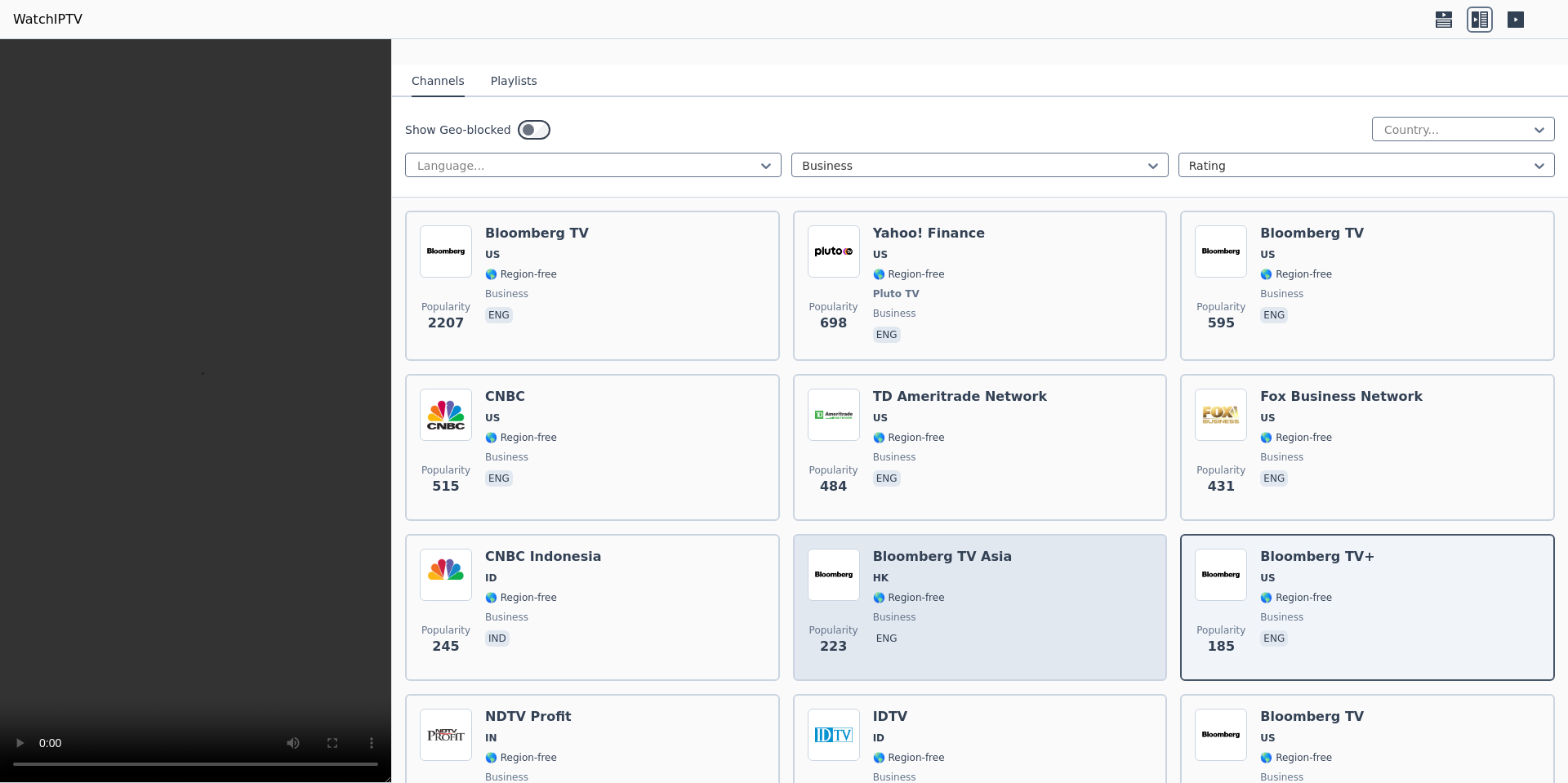
scroll to position [191, 0]
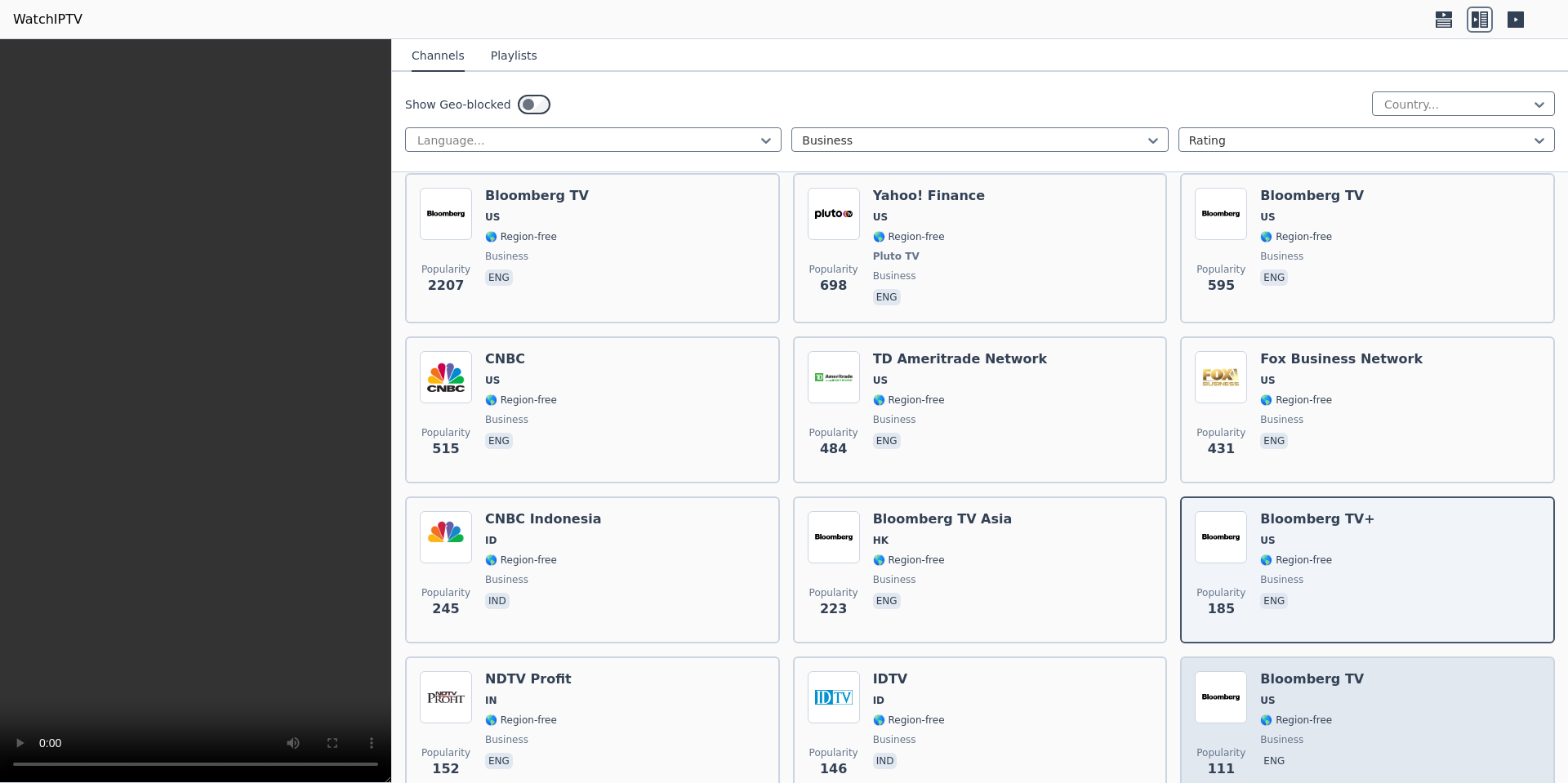
click at [1327, 713] on span "🌎 Region-free" at bounding box center [1311, 720] width 104 height 13
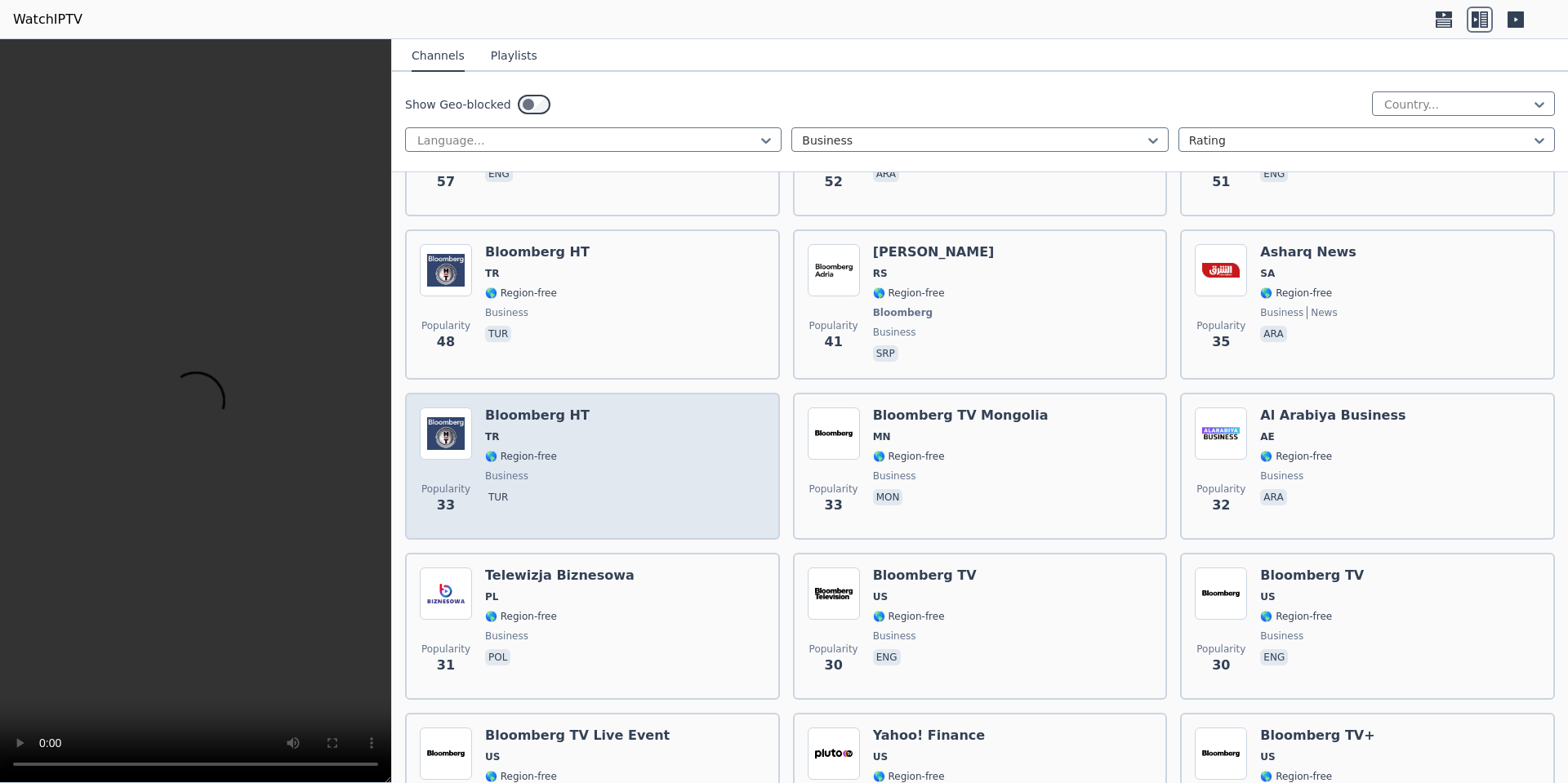
scroll to position [1524, 0]
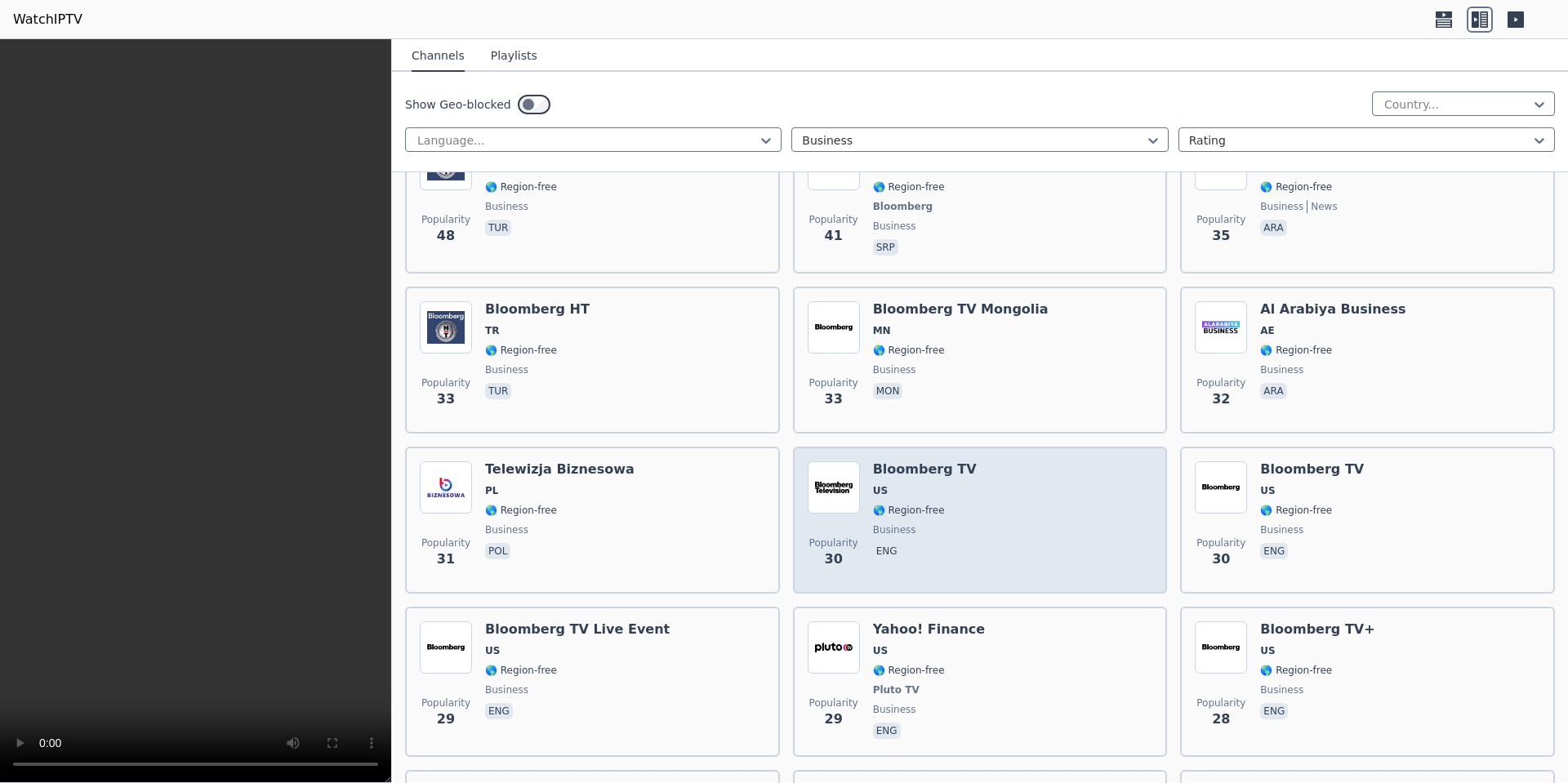
click at [873, 523] on span "business" at bounding box center [894, 530] width 44 height 13
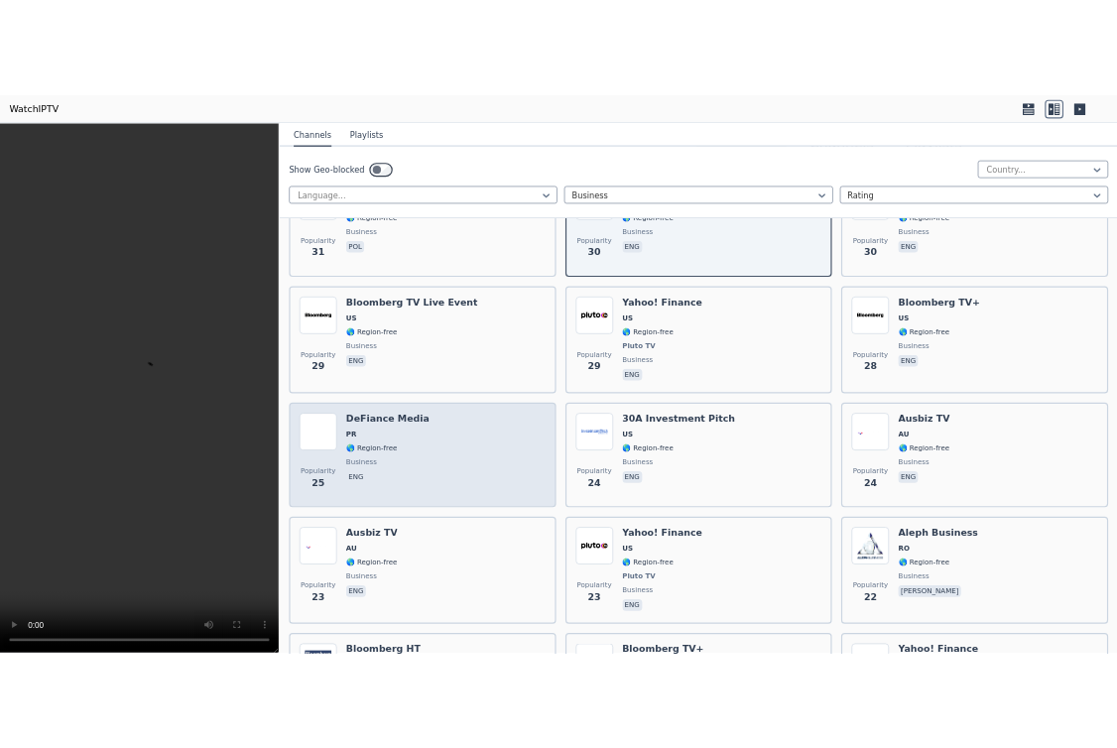
scroll to position [2114, 0]
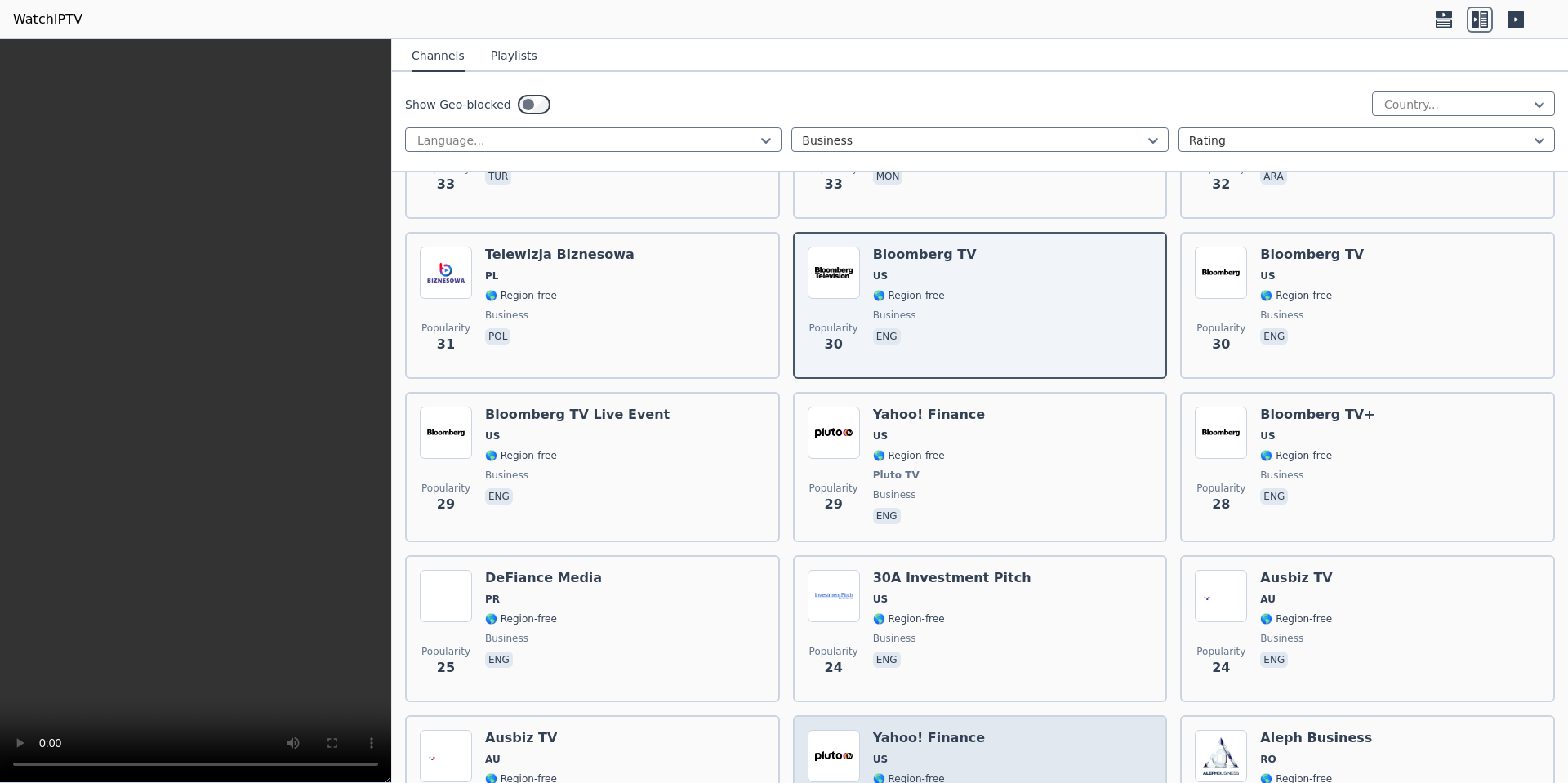
click at [944, 730] on h6 "Yahoo! Finance" at bounding box center [929, 738] width 112 height 16
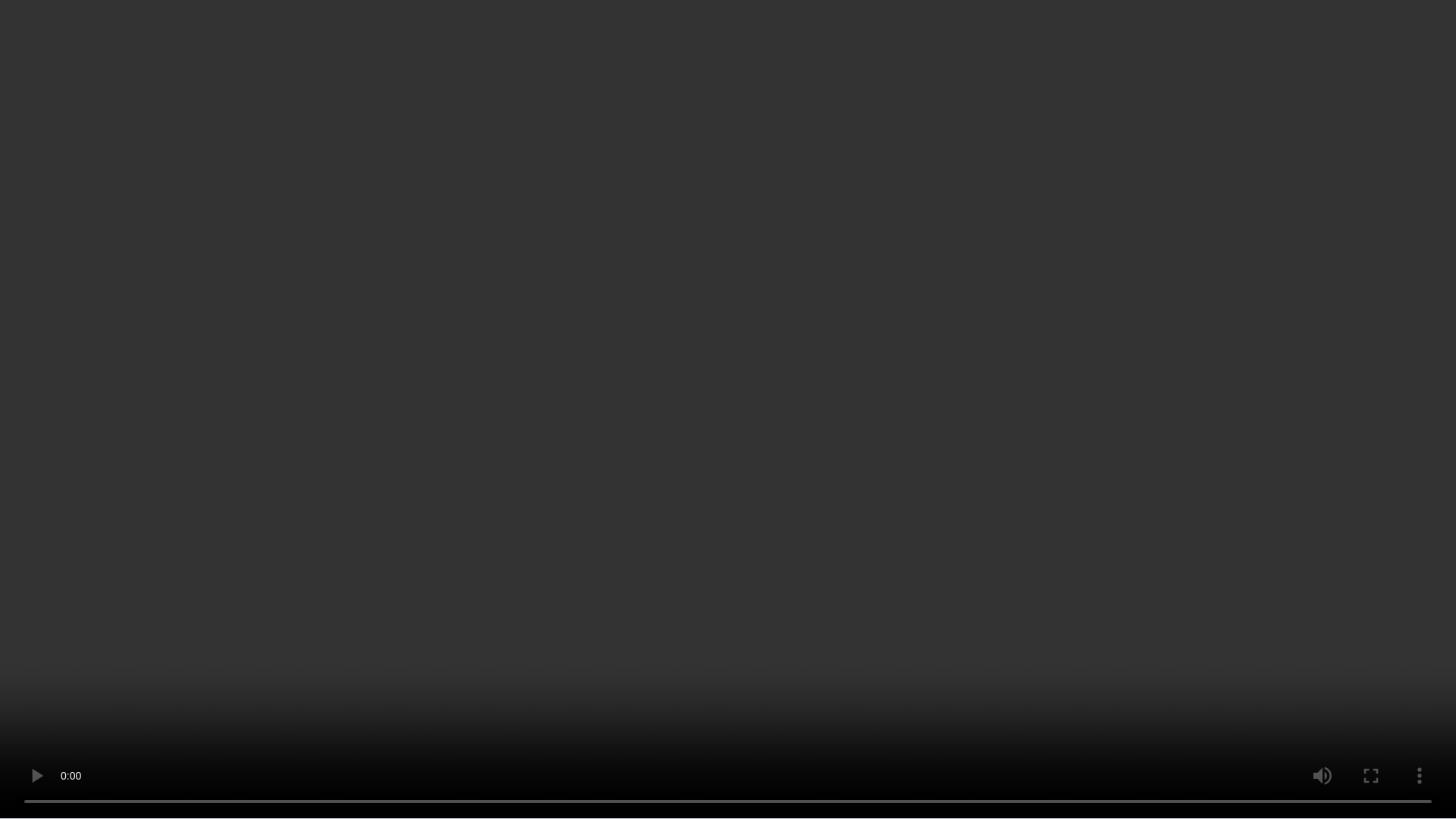
click at [1102, 246] on video at bounding box center [728, 410] width 1456 height 819
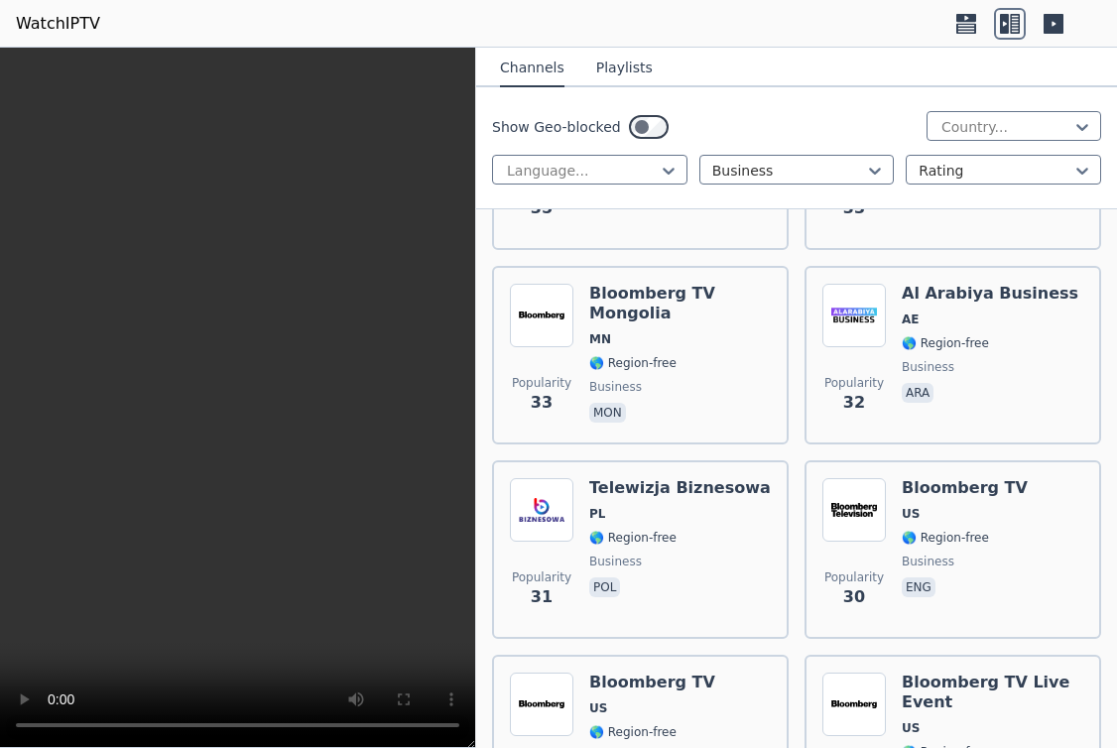
scroll to position [2892, 0]
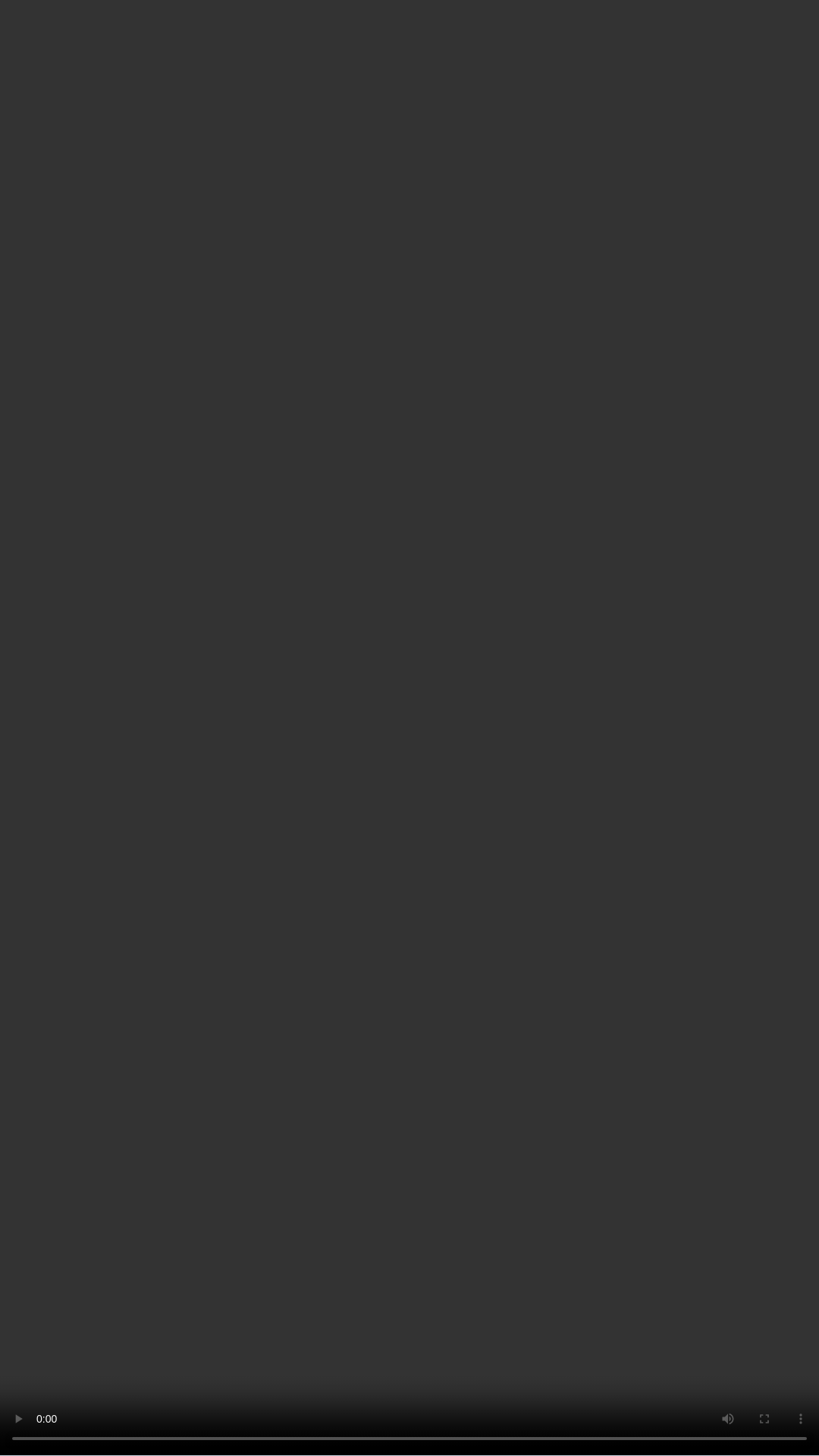
click at [568, 690] on video at bounding box center [410, 728] width 819 height 1456
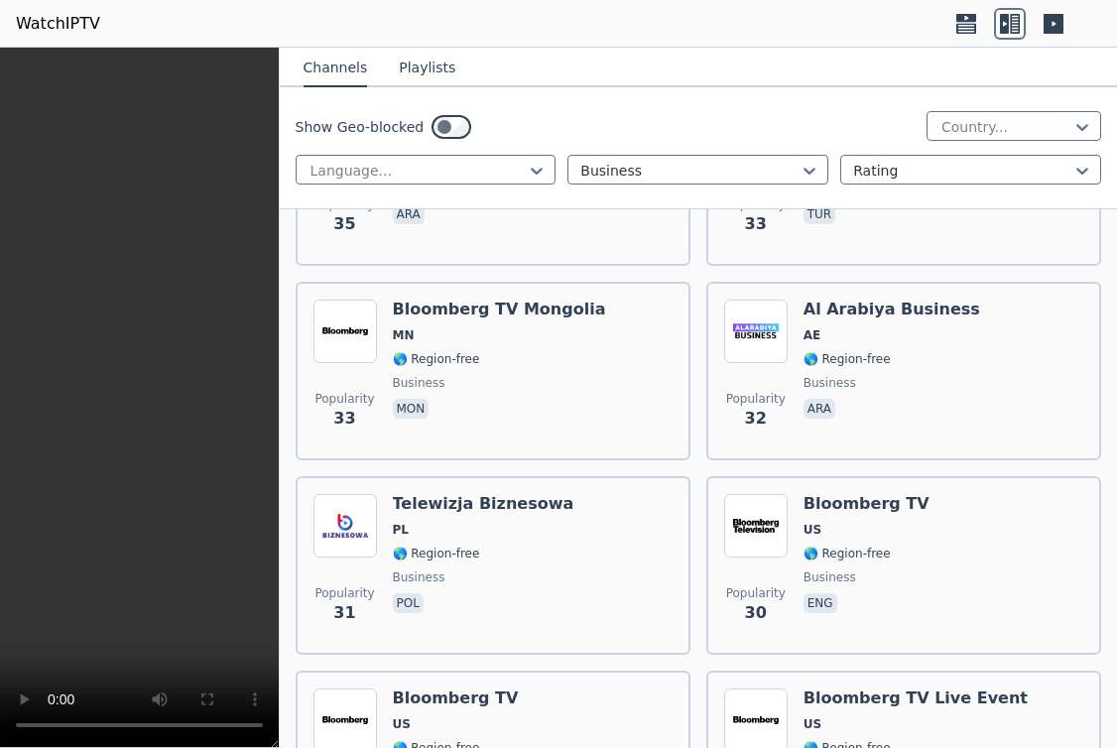
click at [174, 409] on video at bounding box center [139, 398] width 279 height 701
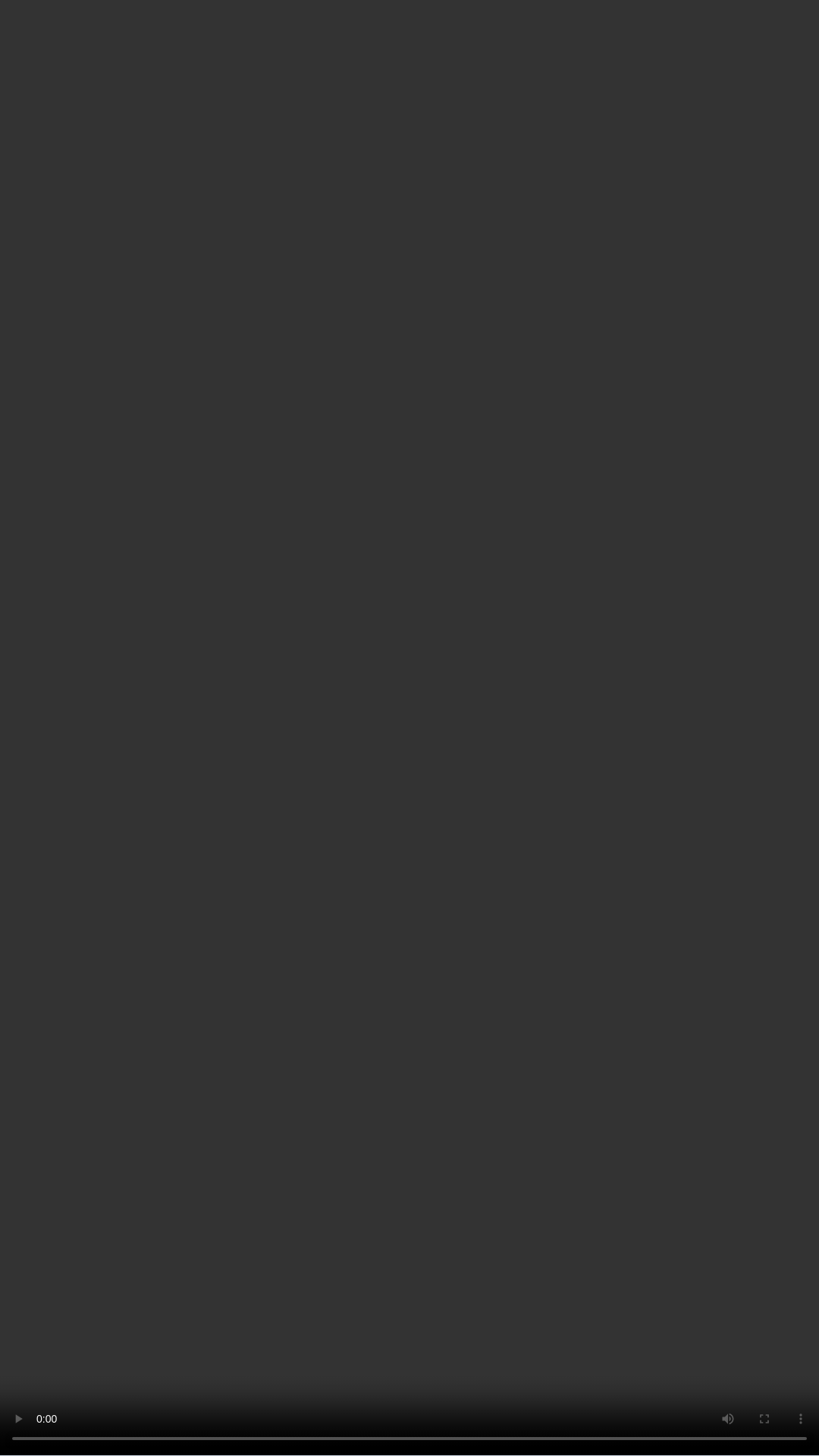
click at [209, 120] on video at bounding box center [410, 728] width 819 height 1456
